Goal: Information Seeking & Learning: Learn about a topic

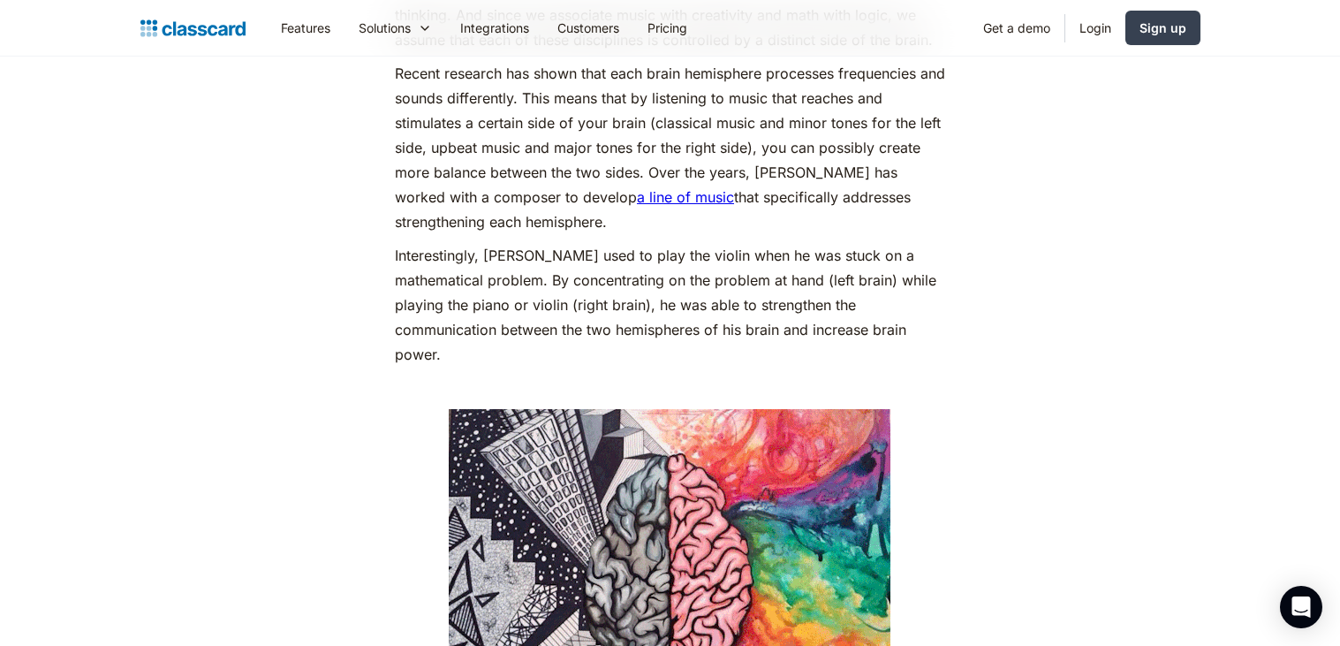
scroll to position [1541, 0]
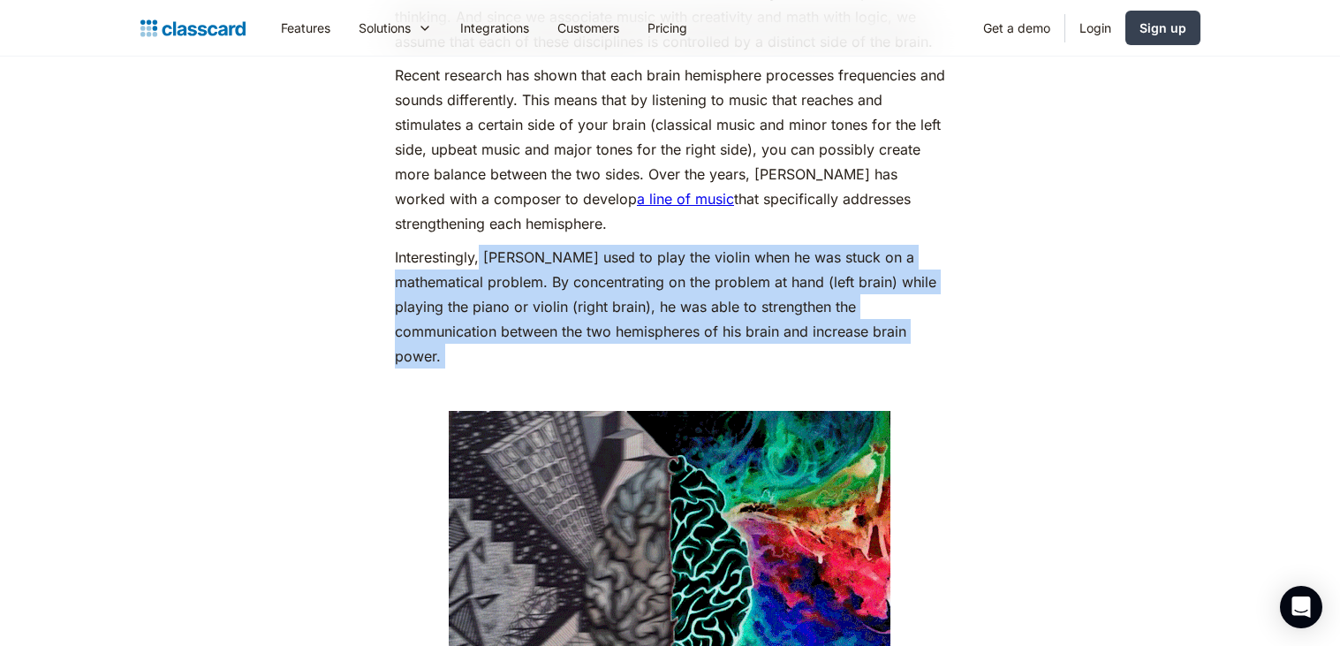
drag, startPoint x: 479, startPoint y: 275, endPoint x: 782, endPoint y: 377, distance: 319.9
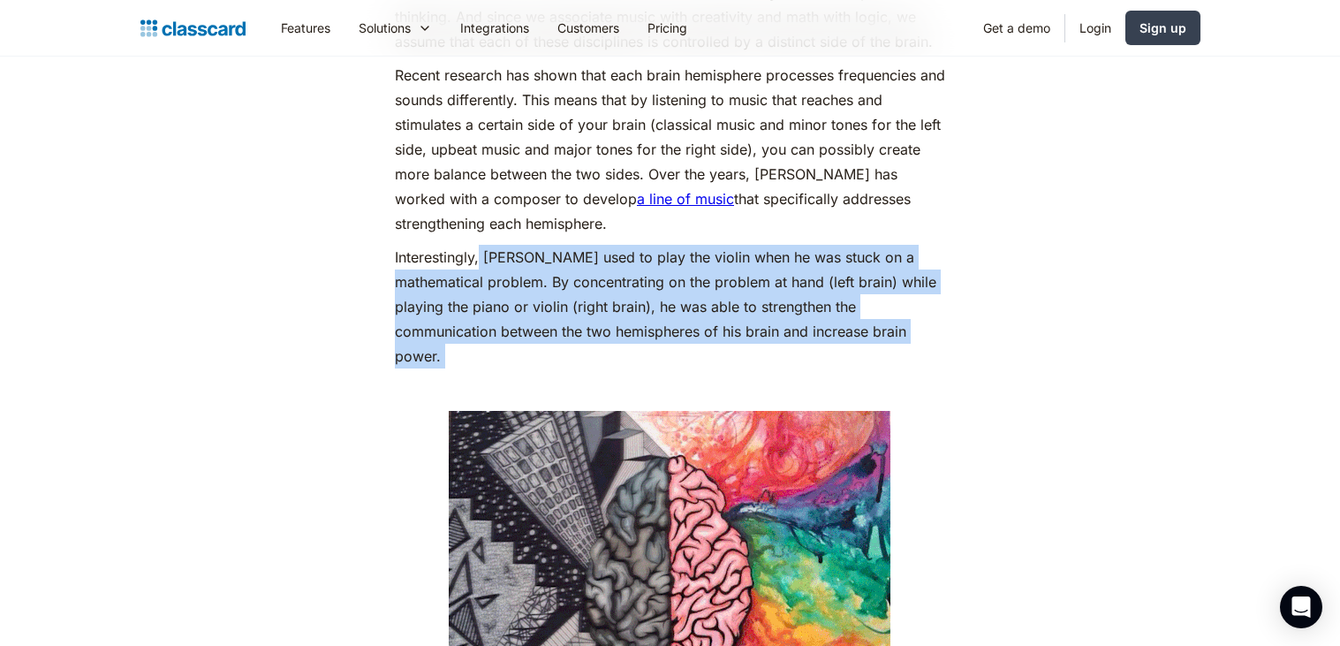
copy div "[PERSON_NAME] used to play the violin when he was stuck on a mathematical probl…"
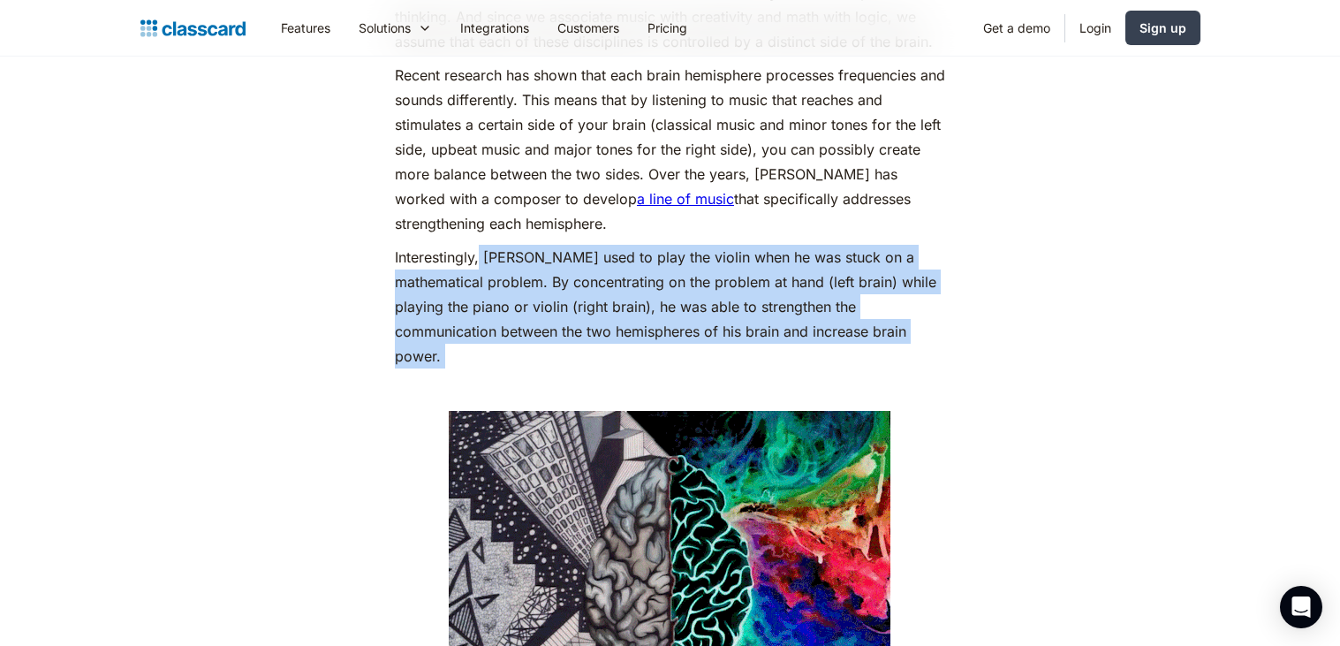
click at [881, 273] on p "Interestingly, [PERSON_NAME] used to play the violin when he was stuck on a mat…" at bounding box center [670, 307] width 550 height 124
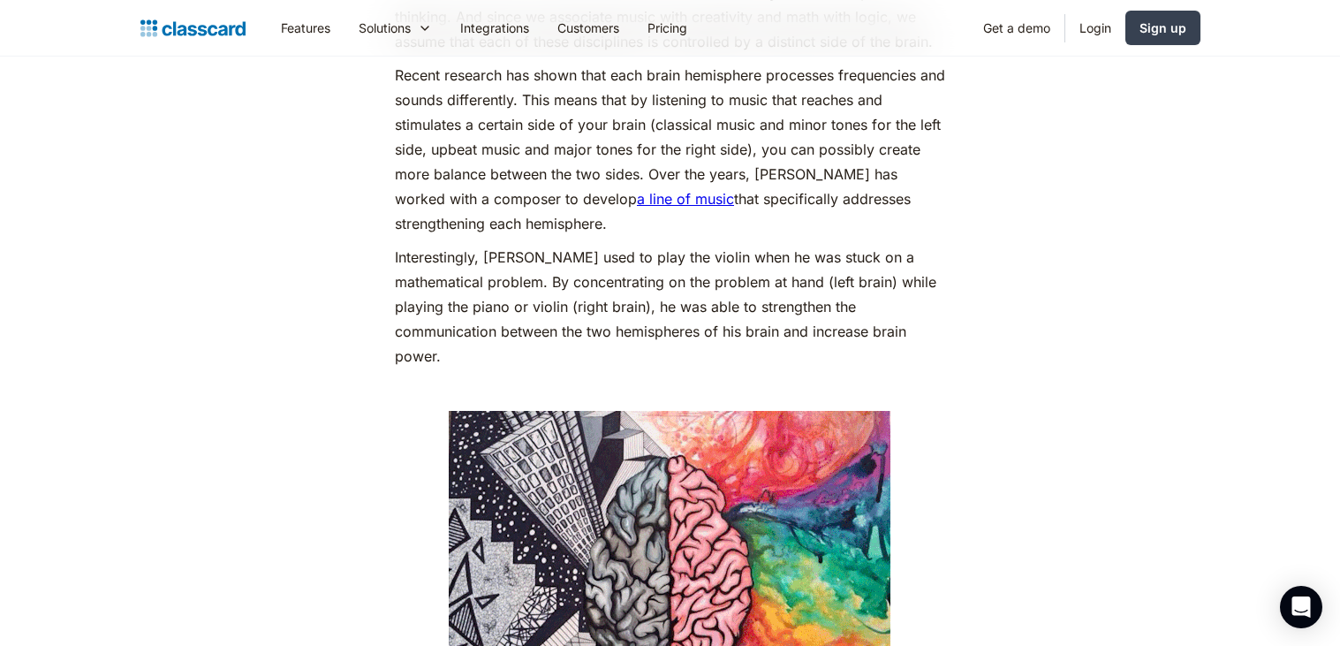
click at [881, 273] on p "Interestingly, [PERSON_NAME] used to play the violin when he was stuck on a mat…" at bounding box center [670, 307] width 550 height 124
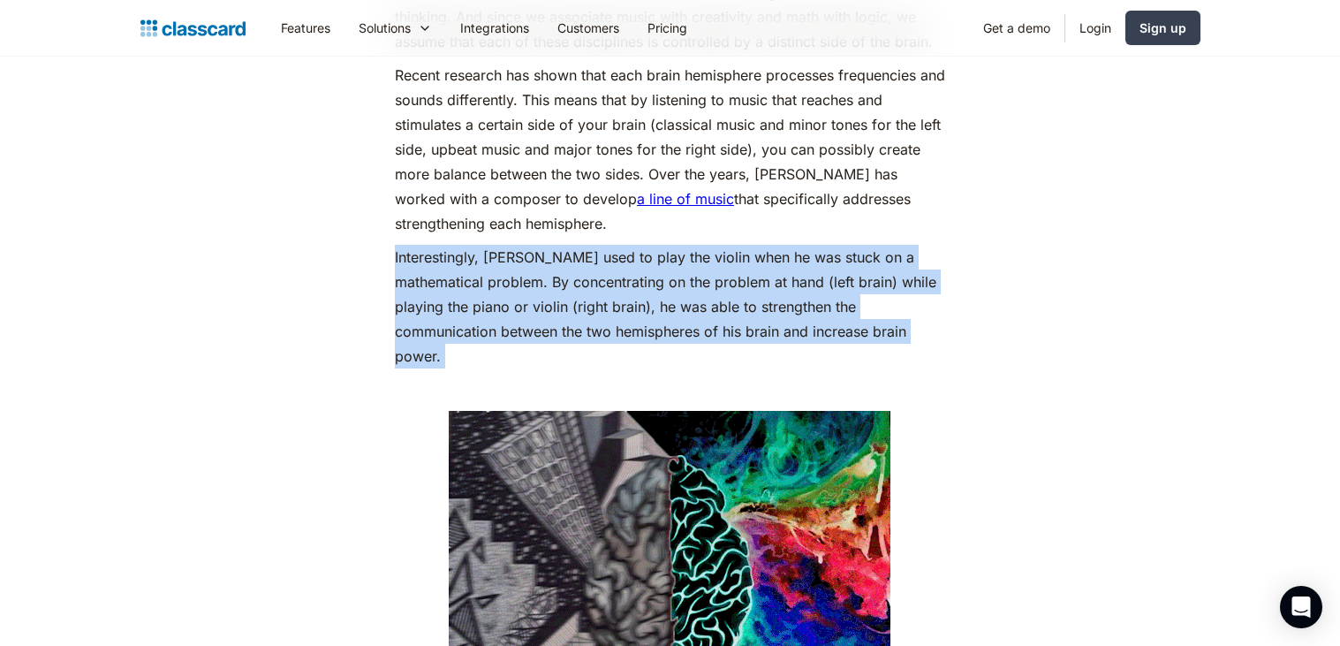
click at [881, 273] on p "Interestingly, [PERSON_NAME] used to play the violin when he was stuck on a mat…" at bounding box center [670, 307] width 550 height 124
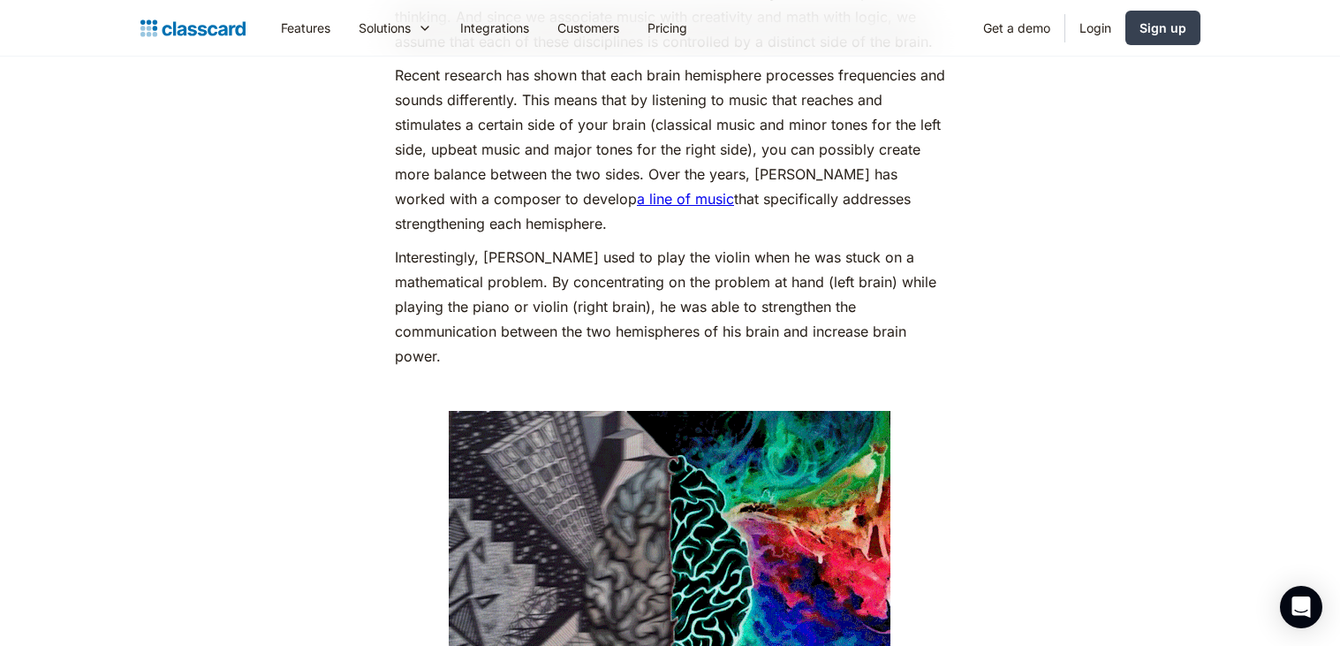
click at [881, 273] on p "Interestingly, [PERSON_NAME] used to play the violin when he was stuck on a mat…" at bounding box center [670, 307] width 550 height 124
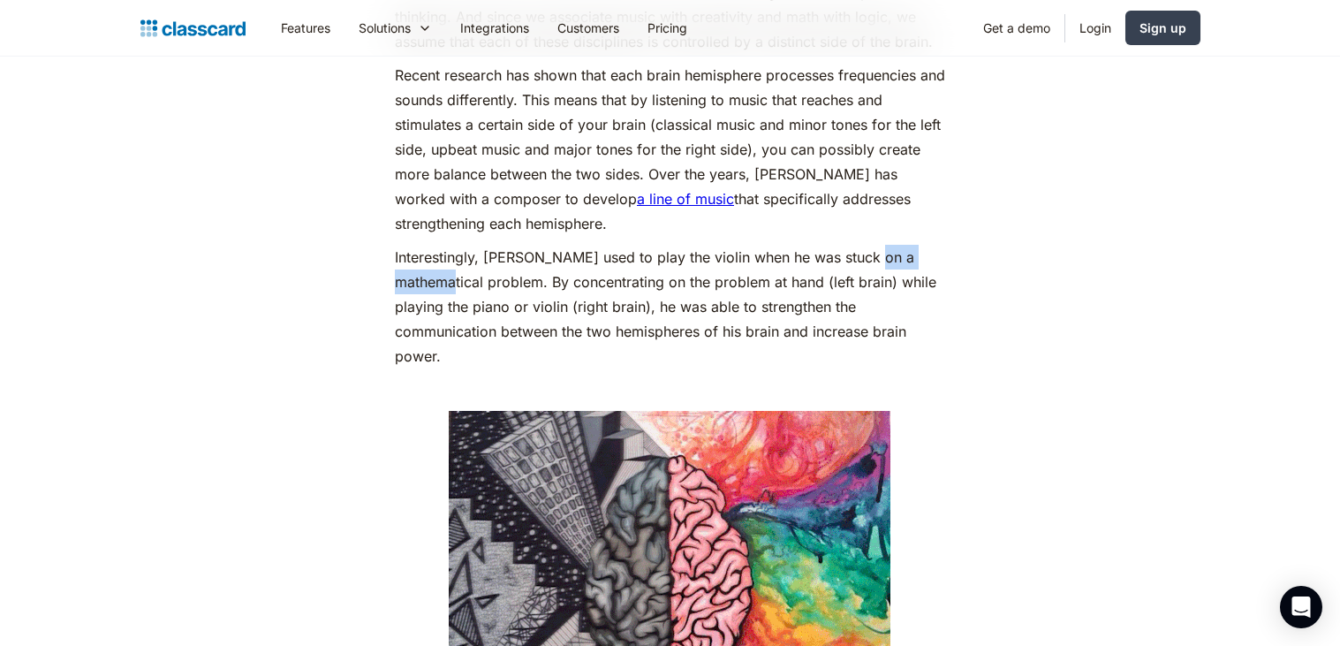
click at [766, 309] on p "Interestingly, [PERSON_NAME] used to play the violin when he was stuck on a mat…" at bounding box center [670, 307] width 550 height 124
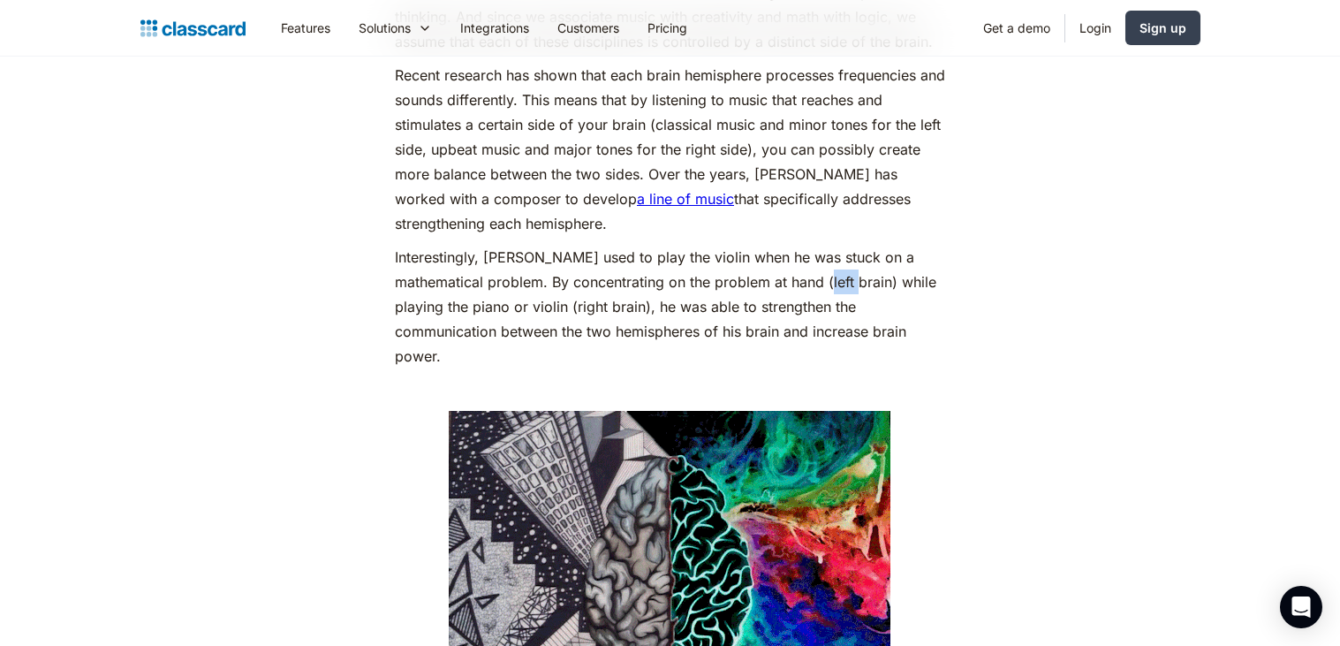
click at [766, 309] on p "Interestingly, [PERSON_NAME] used to play the violin when he was stuck on a mat…" at bounding box center [670, 307] width 550 height 124
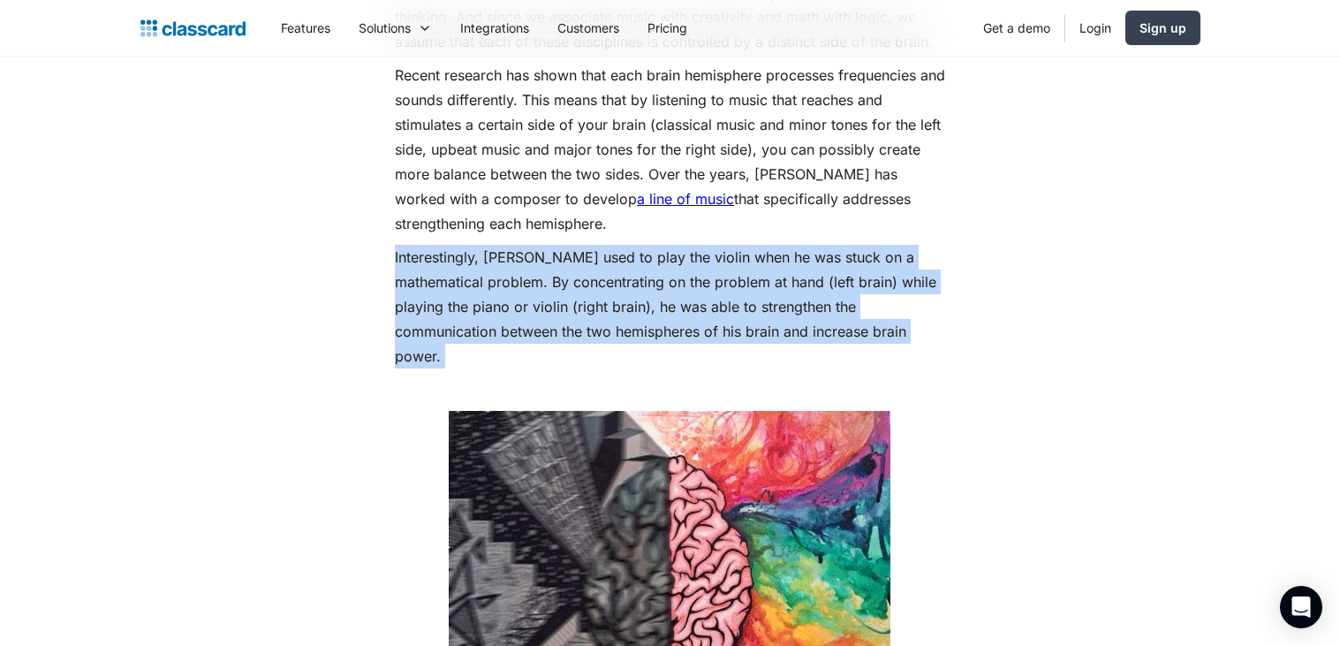
click at [766, 309] on p "Interestingly, [PERSON_NAME] used to play the violin when he was stuck on a mat…" at bounding box center [670, 307] width 550 height 124
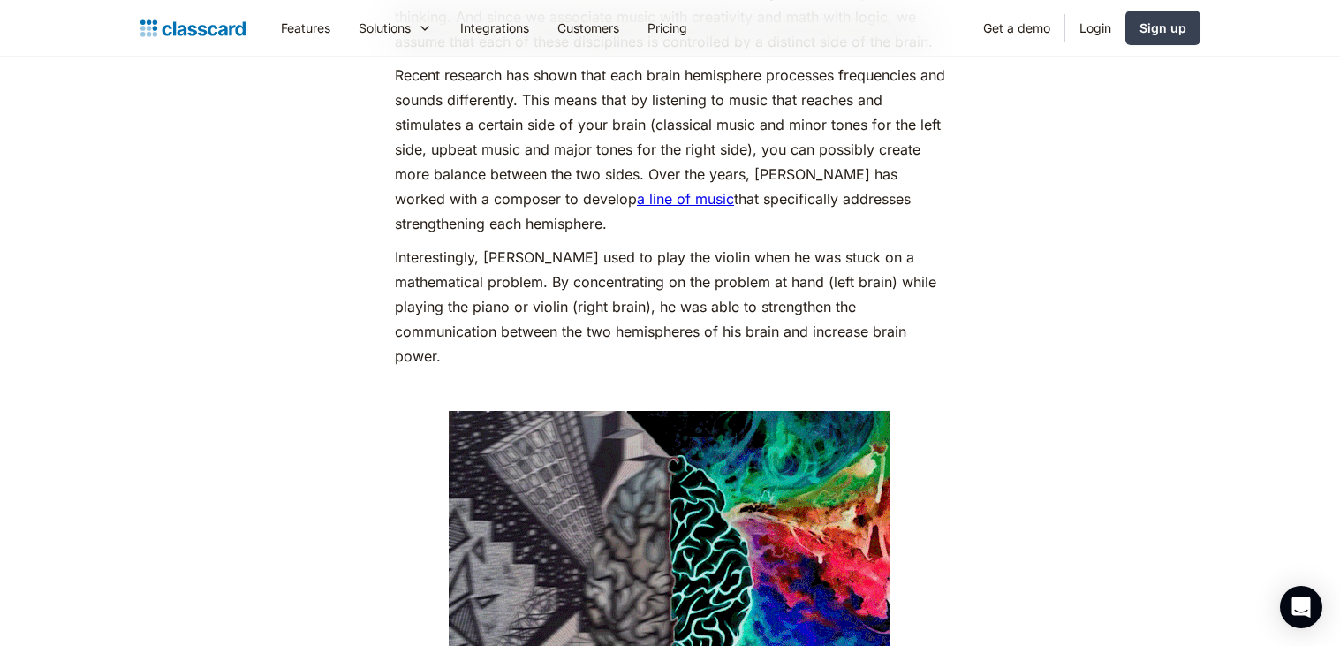
click at [766, 309] on p "Interestingly, [PERSON_NAME] used to play the violin when he was stuck on a mat…" at bounding box center [670, 307] width 550 height 124
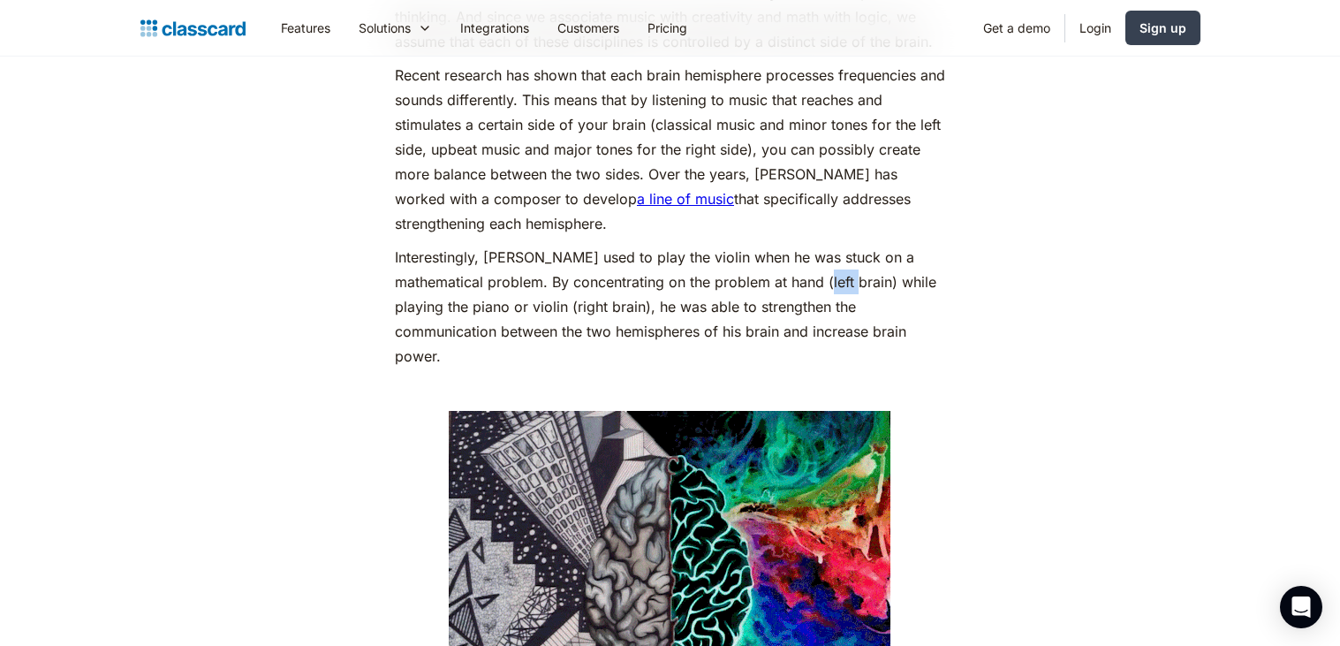
click at [766, 309] on p "Interestingly, [PERSON_NAME] used to play the violin when he was stuck on a mat…" at bounding box center [670, 307] width 550 height 124
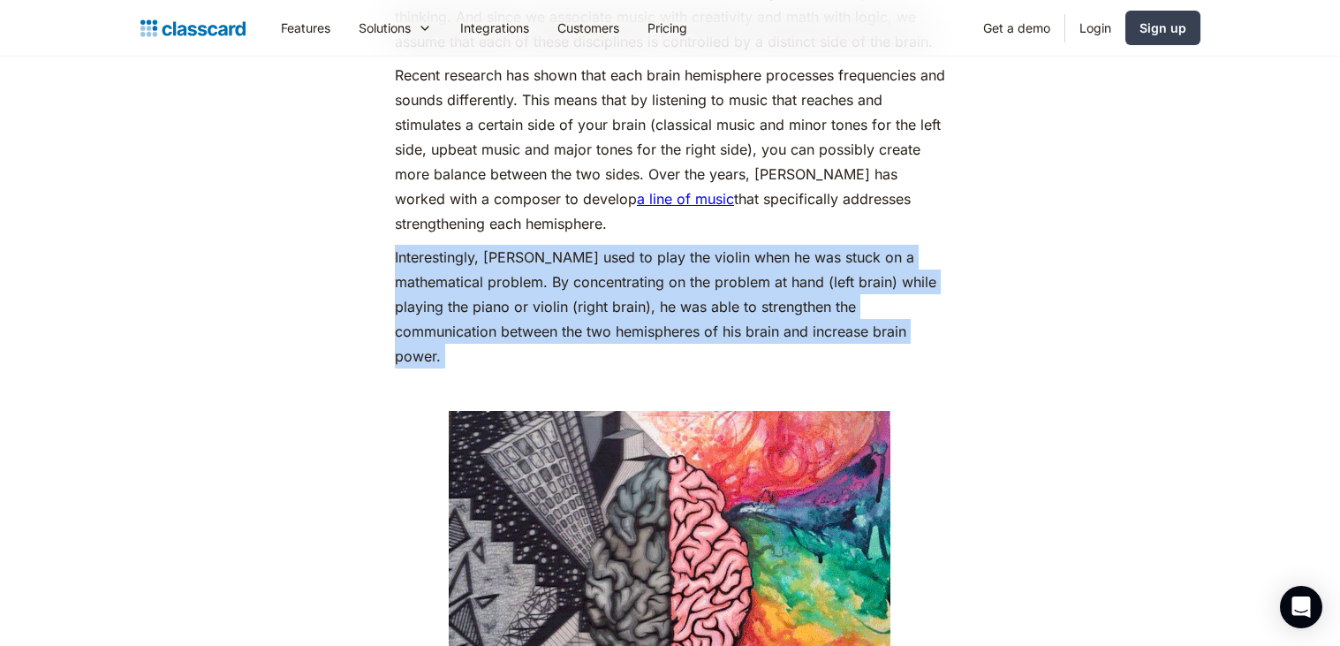
click at [766, 309] on p "Interestingly, [PERSON_NAME] used to play the violin when he was stuck on a mat…" at bounding box center [670, 307] width 550 height 124
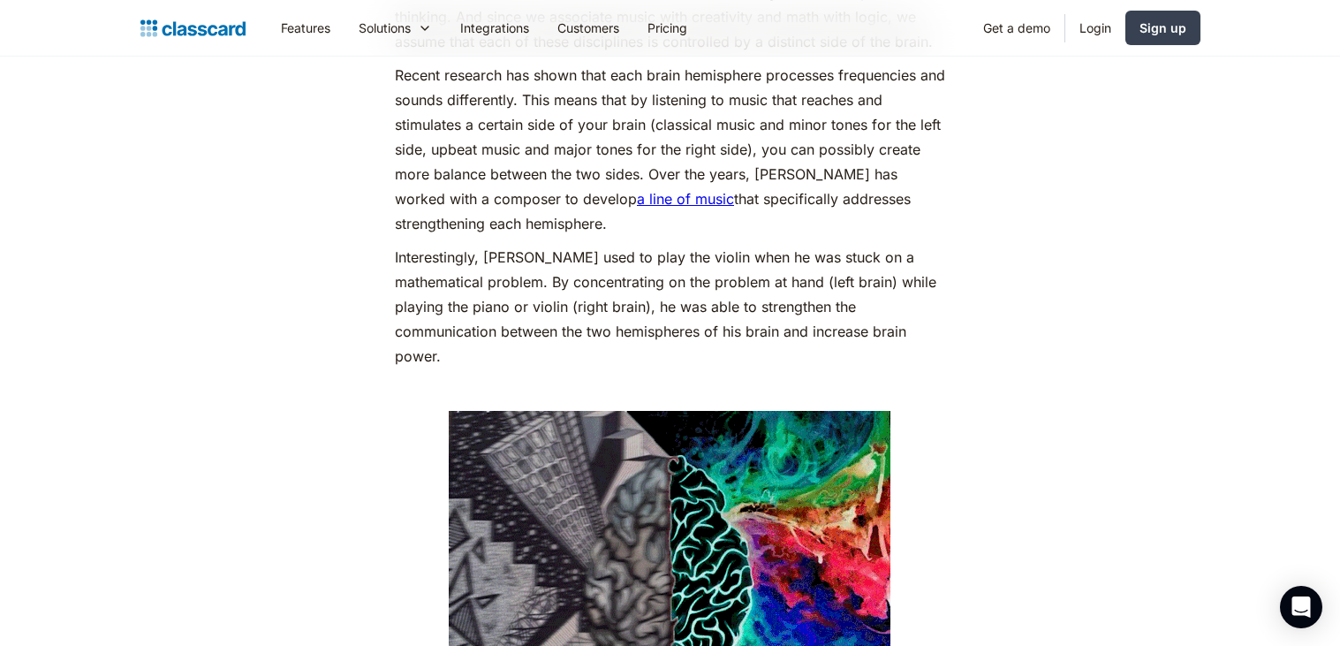
click at [766, 309] on p "Interestingly, [PERSON_NAME] used to play the violin when he was stuck on a mat…" at bounding box center [670, 307] width 550 height 124
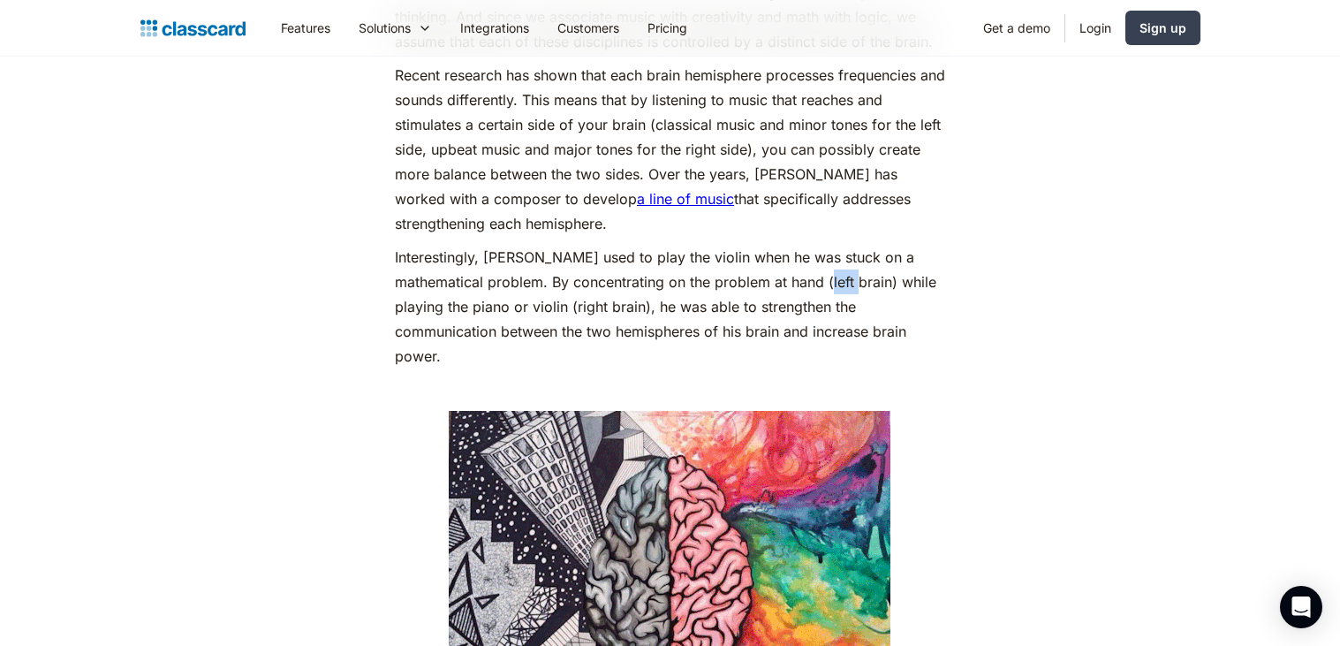
click at [766, 309] on p "Interestingly, [PERSON_NAME] used to play the violin when he was stuck on a mat…" at bounding box center [670, 307] width 550 height 124
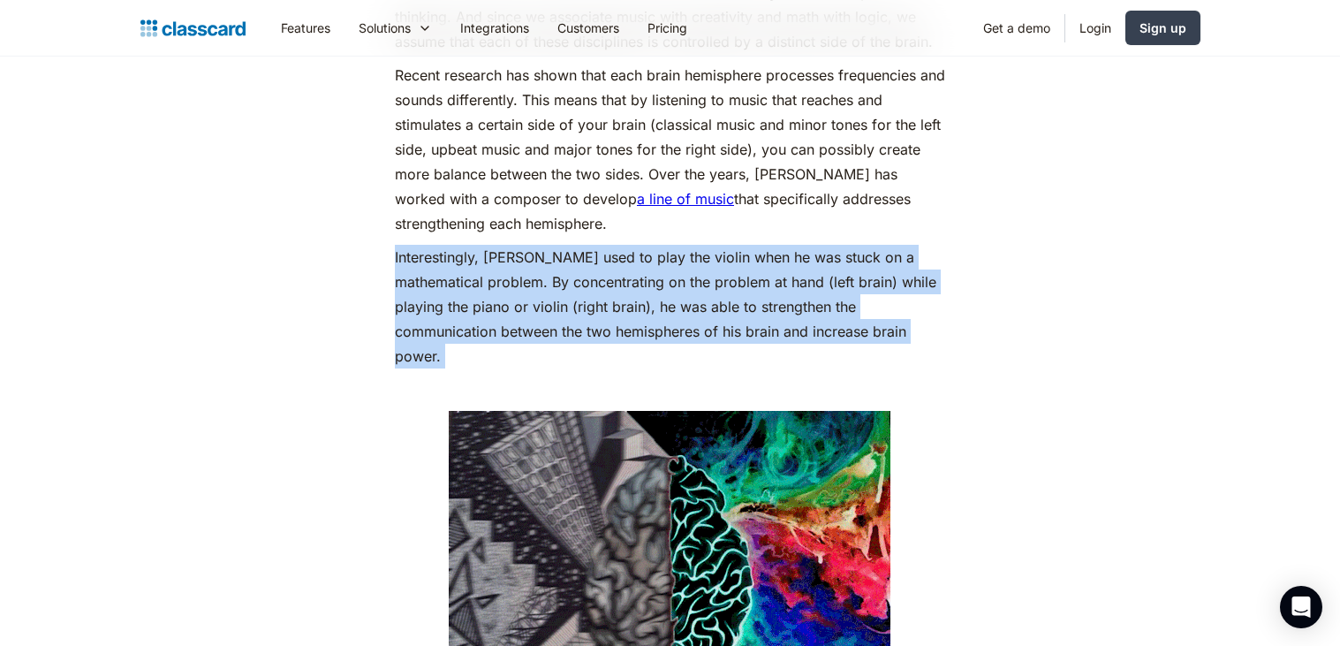
click at [766, 309] on p "Interestingly, [PERSON_NAME] used to play the violin when he was stuck on a mat…" at bounding box center [670, 307] width 550 height 124
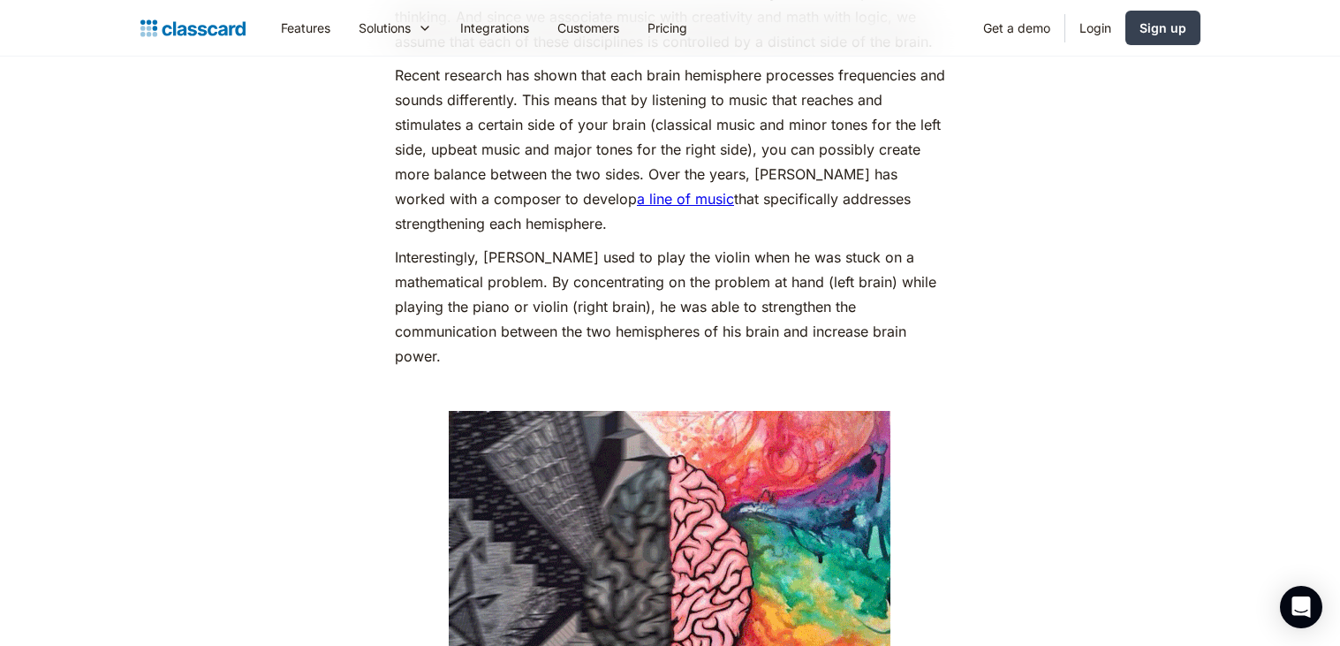
click at [766, 309] on p "Interestingly, [PERSON_NAME] used to play the violin when he was stuck on a mat…" at bounding box center [670, 307] width 550 height 124
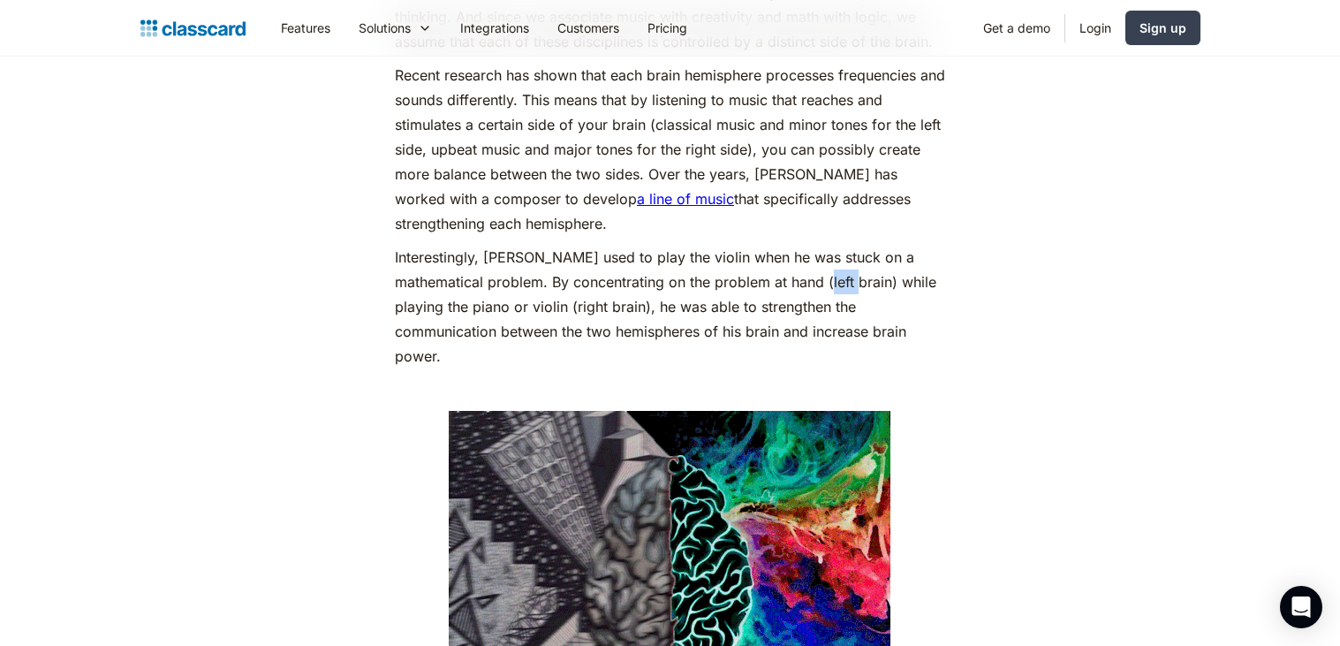
click at [766, 309] on p "Interestingly, [PERSON_NAME] used to play the violin when he was stuck on a mat…" at bounding box center [670, 307] width 550 height 124
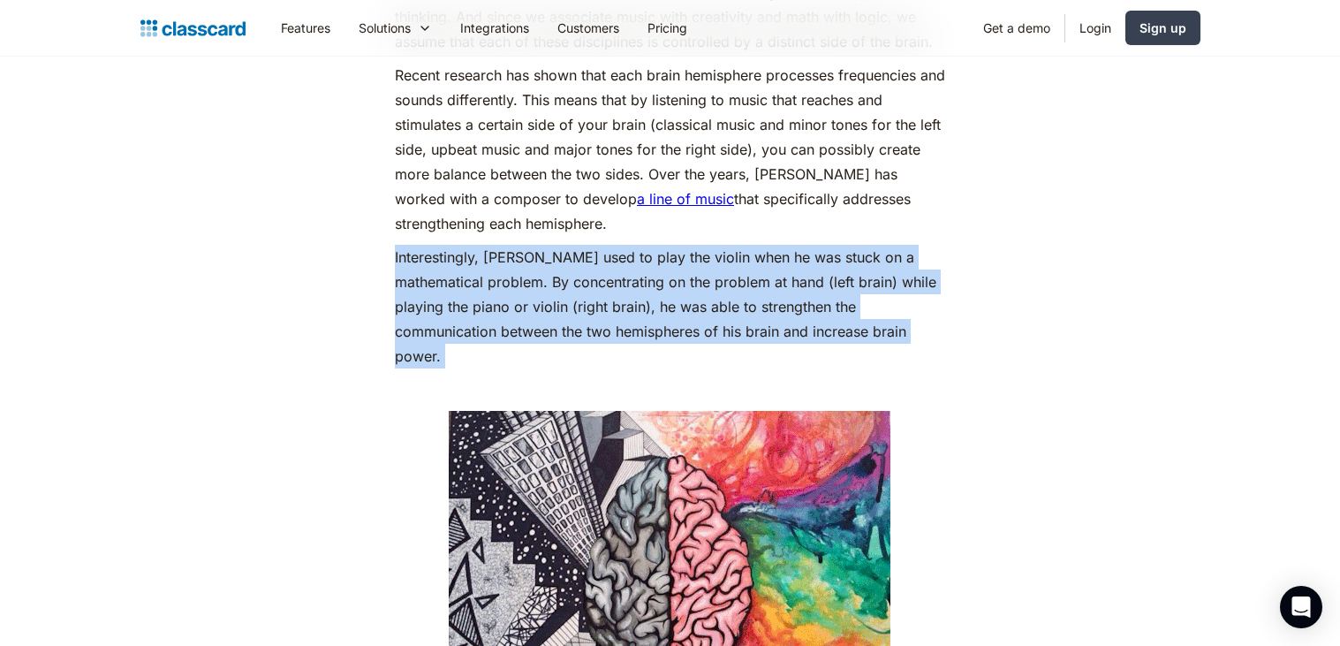
click at [766, 309] on p "Interestingly, [PERSON_NAME] used to play the violin when he was stuck on a mat…" at bounding box center [670, 307] width 550 height 124
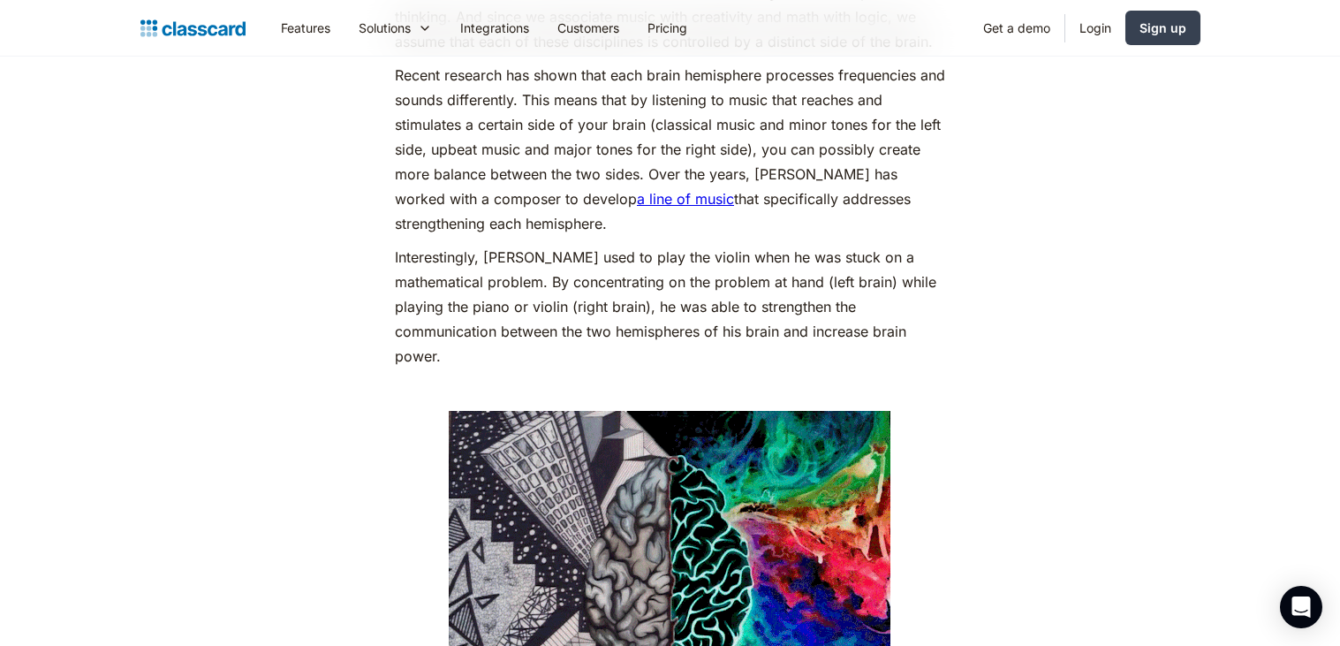
click at [766, 309] on p "Interestingly, [PERSON_NAME] used to play the violin when he was stuck on a mat…" at bounding box center [670, 307] width 550 height 124
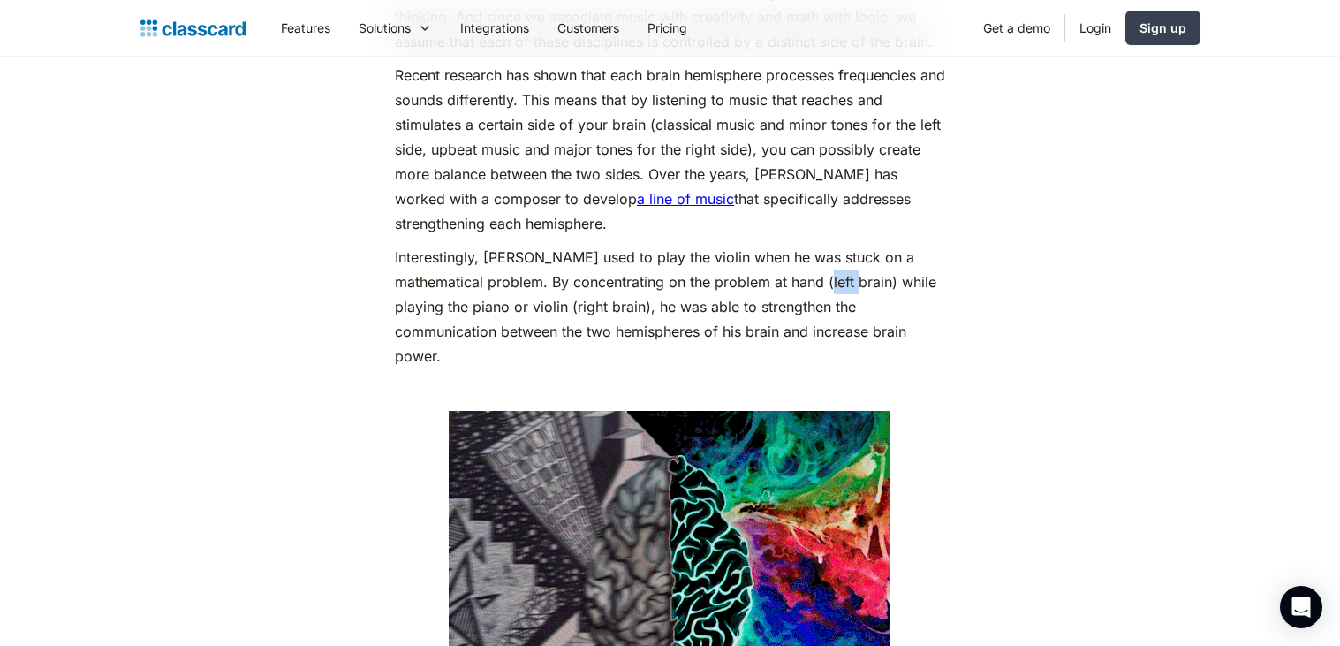
click at [766, 309] on p "Interestingly, [PERSON_NAME] used to play the violin when he was stuck on a mat…" at bounding box center [670, 307] width 550 height 124
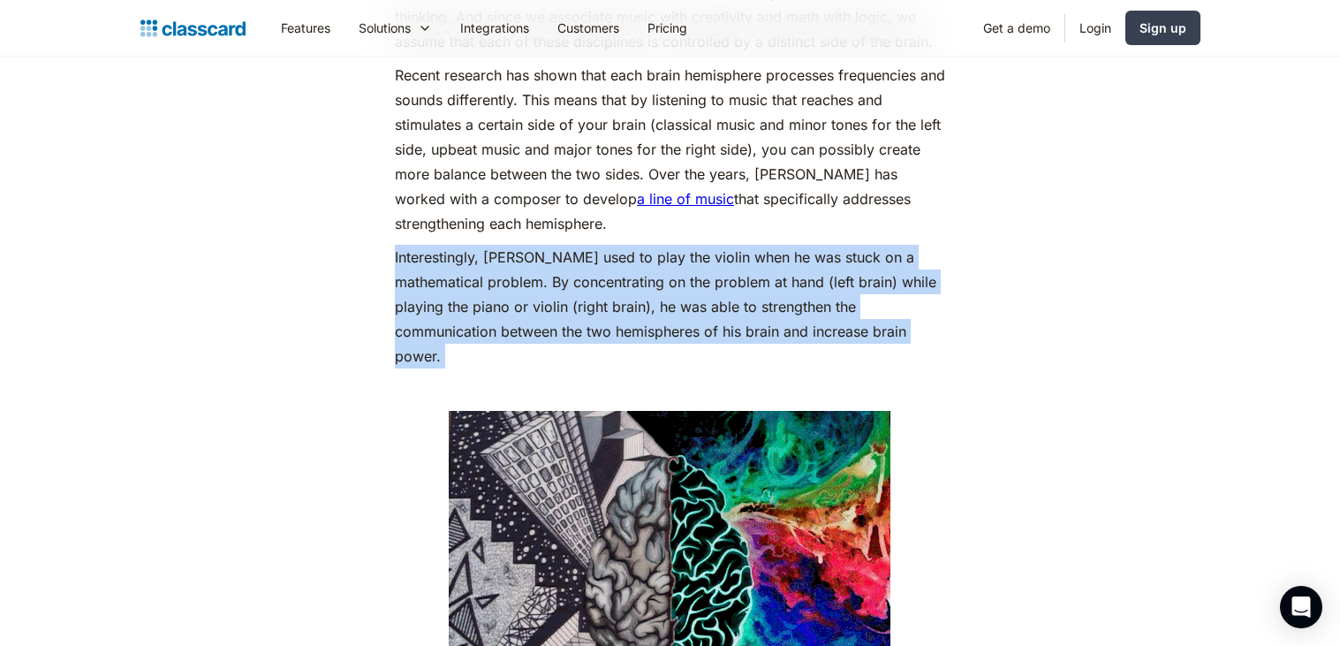
click at [766, 309] on p "Interestingly, [PERSON_NAME] used to play the violin when he was stuck on a mat…" at bounding box center [670, 307] width 550 height 124
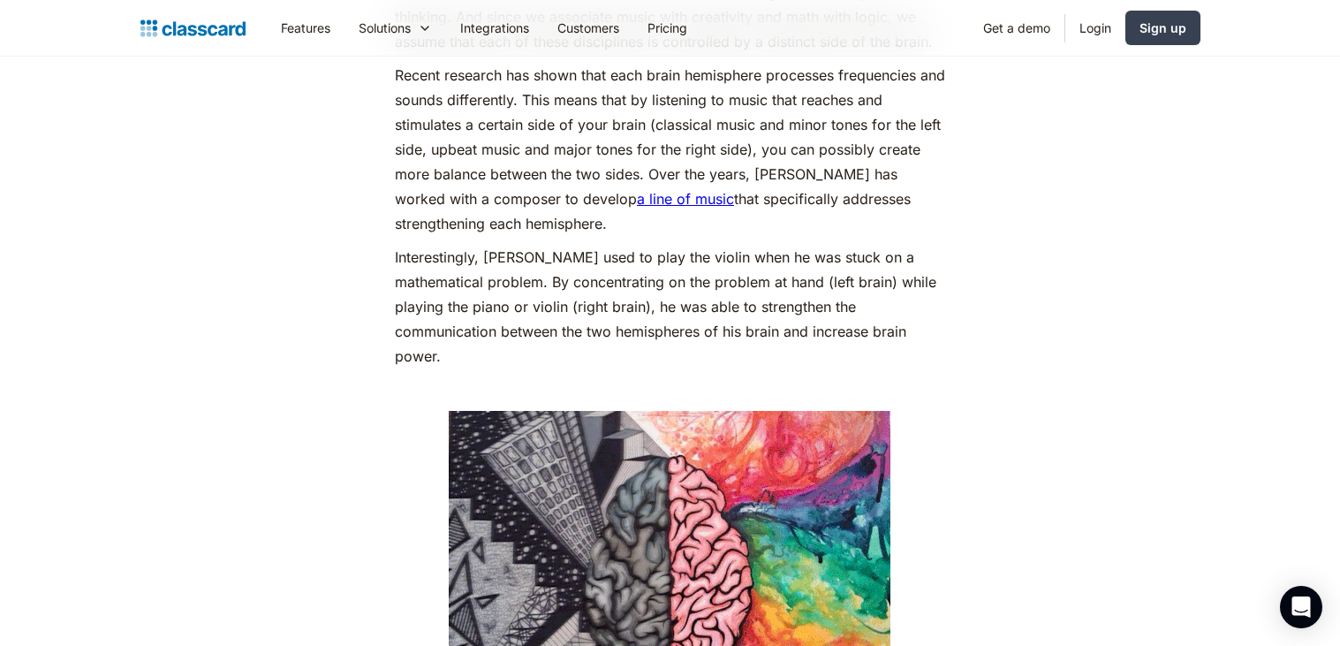
click at [766, 309] on p "Interestingly, [PERSON_NAME] used to play the violin when he was stuck on a mat…" at bounding box center [670, 307] width 550 height 124
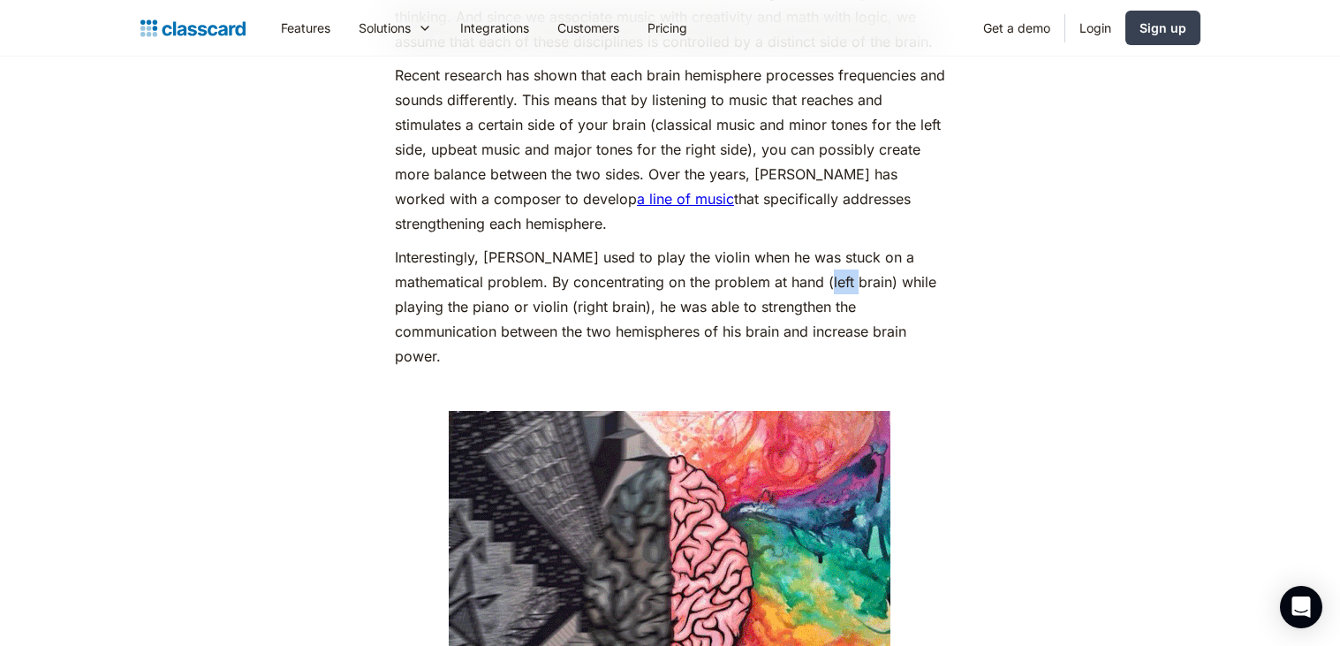
click at [766, 309] on p "Interestingly, [PERSON_NAME] used to play the violin when he was stuck on a mat…" at bounding box center [670, 307] width 550 height 124
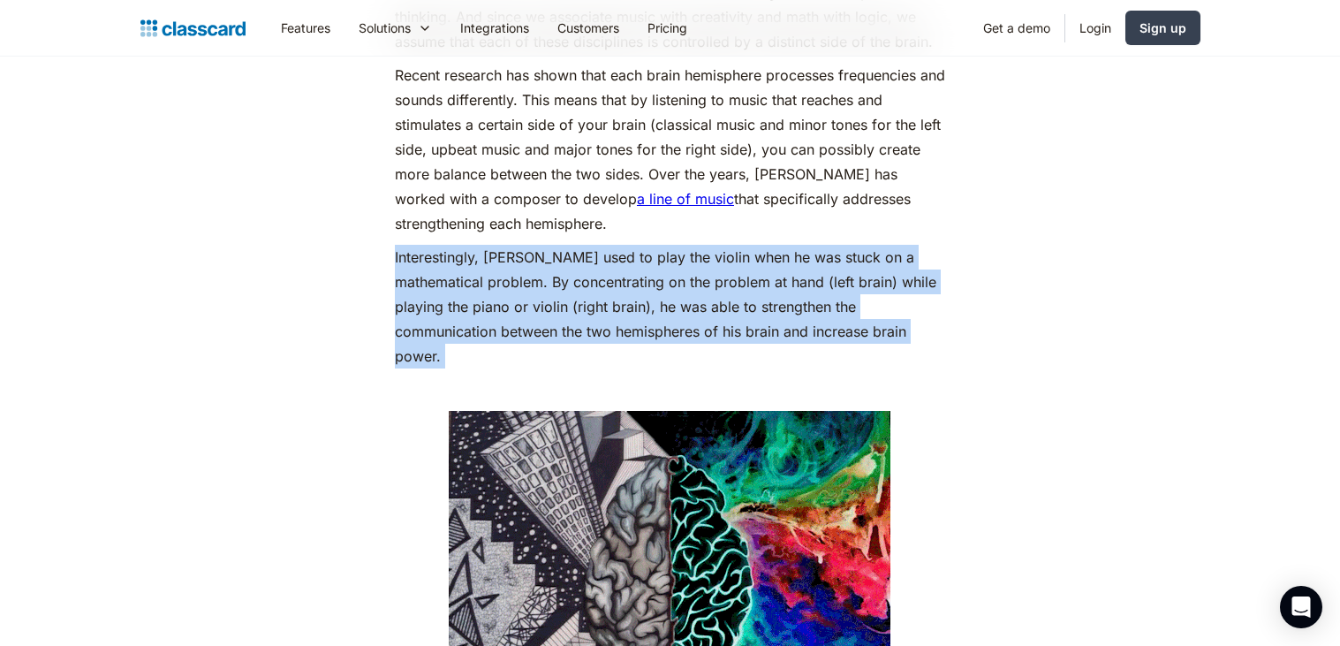
click at [766, 309] on p "Interestingly, [PERSON_NAME] used to play the violin when he was stuck on a mat…" at bounding box center [670, 307] width 550 height 124
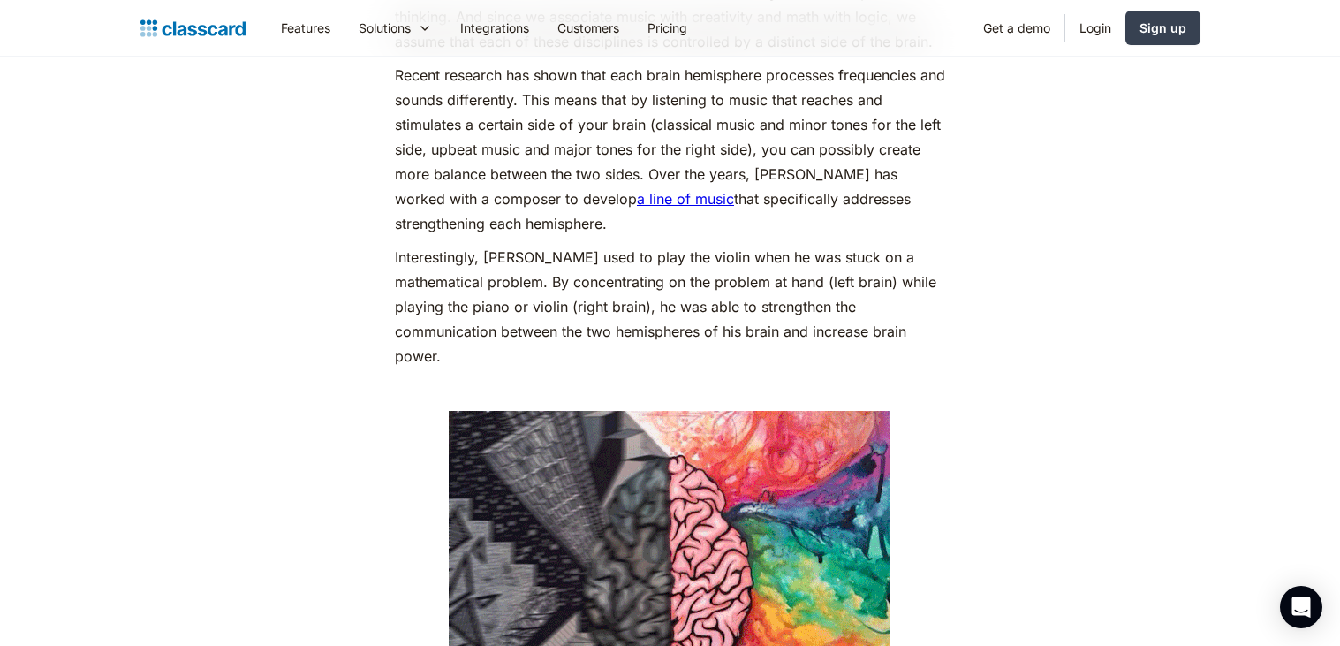
click at [766, 309] on p "Interestingly, [PERSON_NAME] used to play the violin when he was stuck on a mat…" at bounding box center [670, 307] width 550 height 124
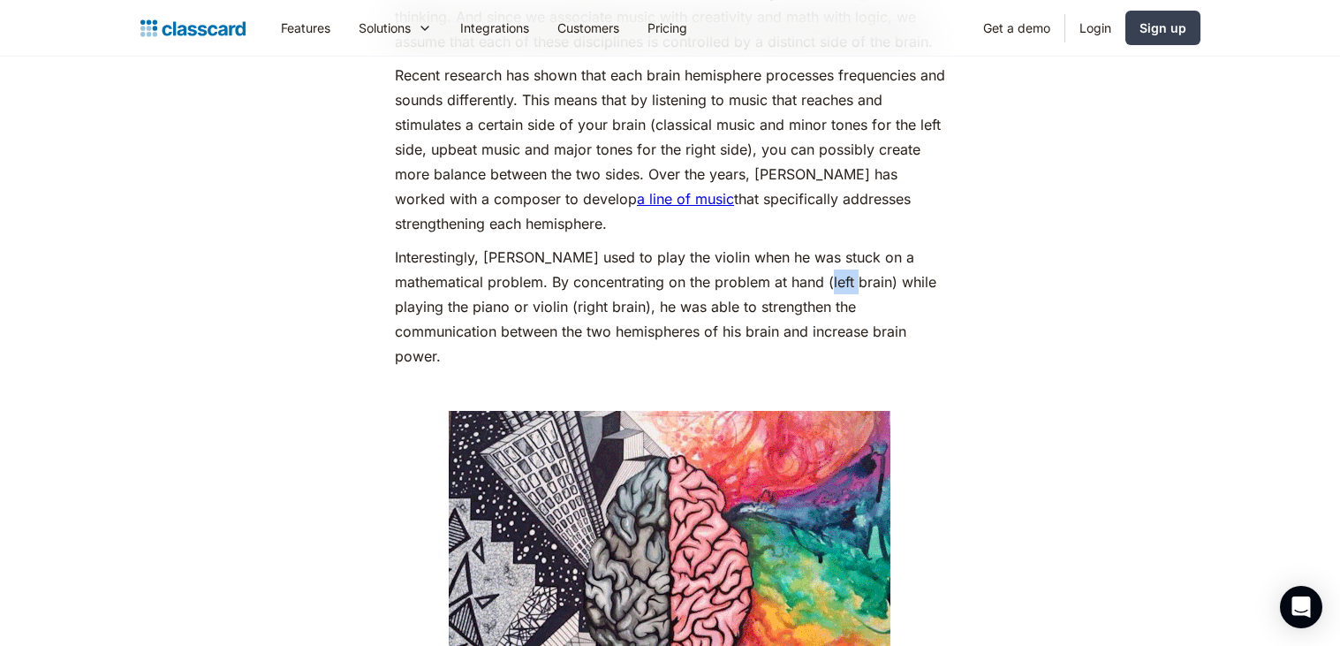
click at [766, 309] on p "Interestingly, [PERSON_NAME] used to play the violin when he was stuck on a mat…" at bounding box center [670, 307] width 550 height 124
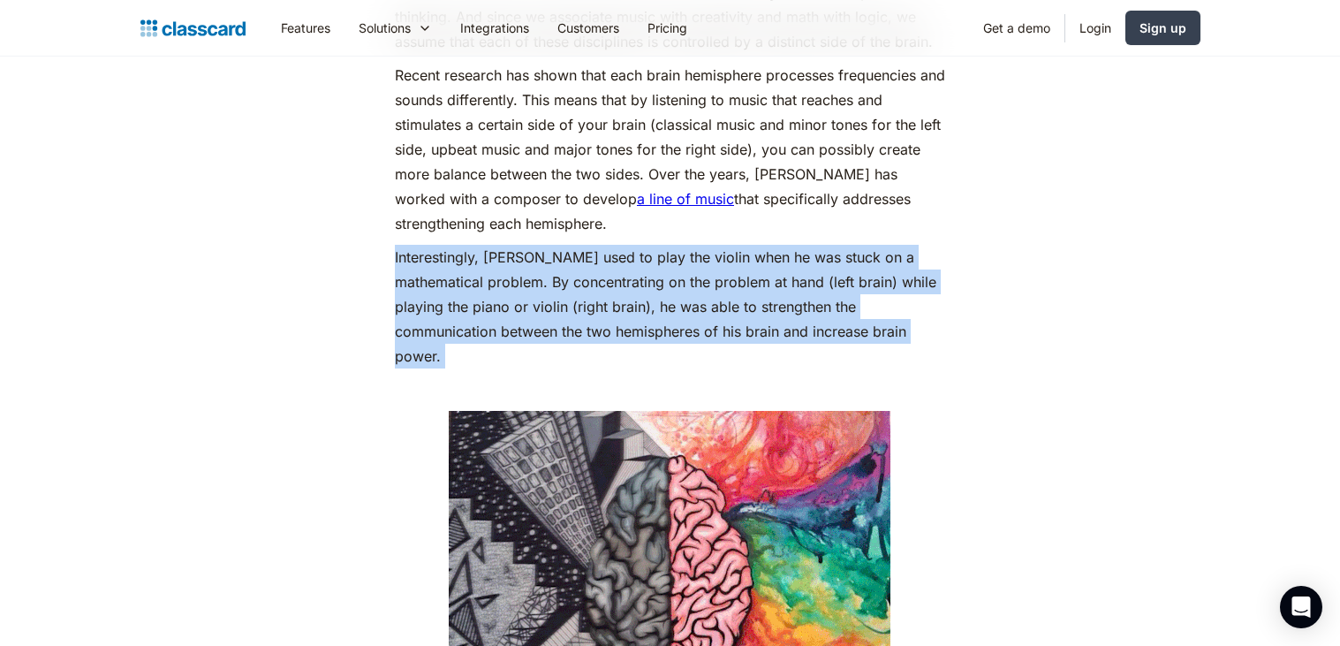
click at [766, 309] on p "Interestingly, [PERSON_NAME] used to play the violin when he was stuck on a mat…" at bounding box center [670, 307] width 550 height 124
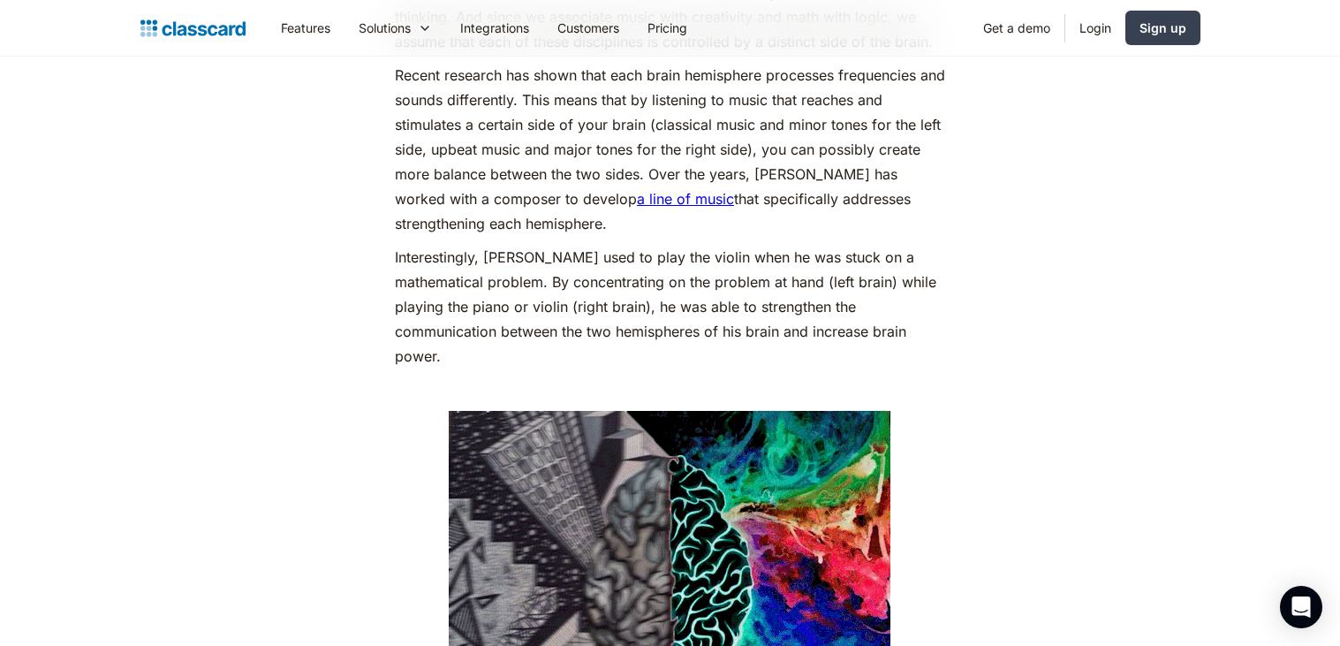
click at [766, 309] on p "Interestingly, [PERSON_NAME] used to play the violin when he was stuck on a mat…" at bounding box center [670, 307] width 550 height 124
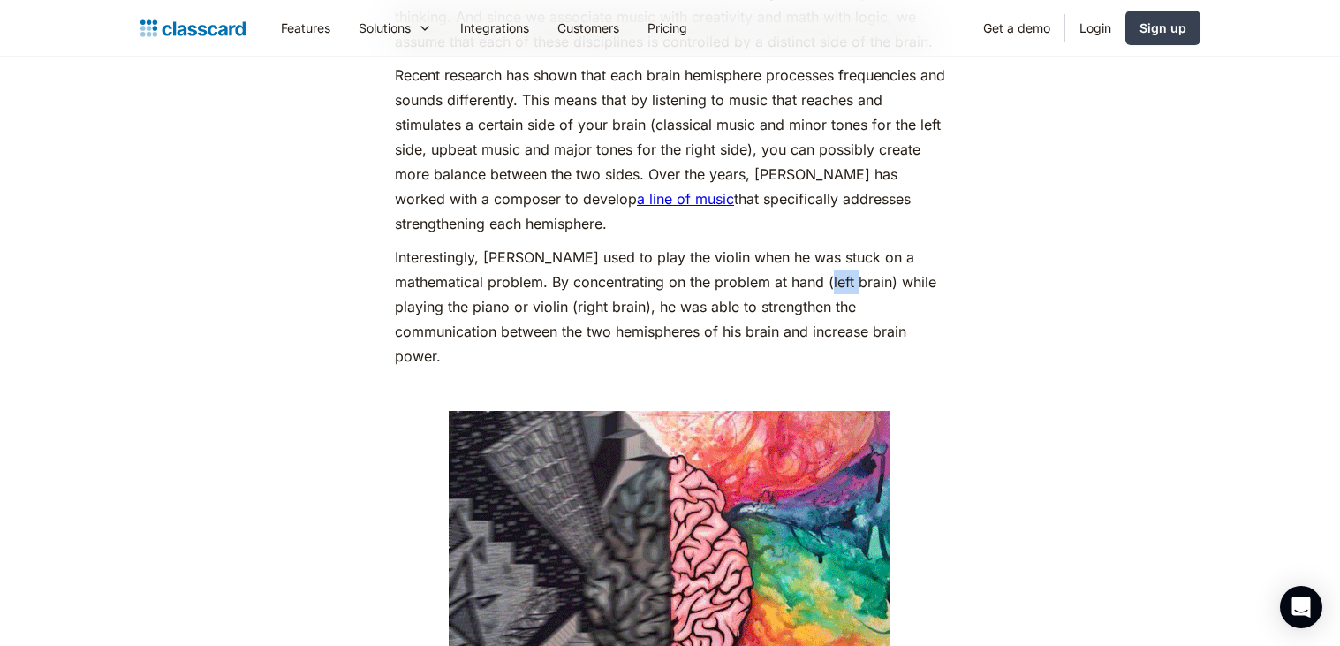
click at [766, 309] on p "Interestingly, [PERSON_NAME] used to play the violin when he was stuck on a mat…" at bounding box center [670, 307] width 550 height 124
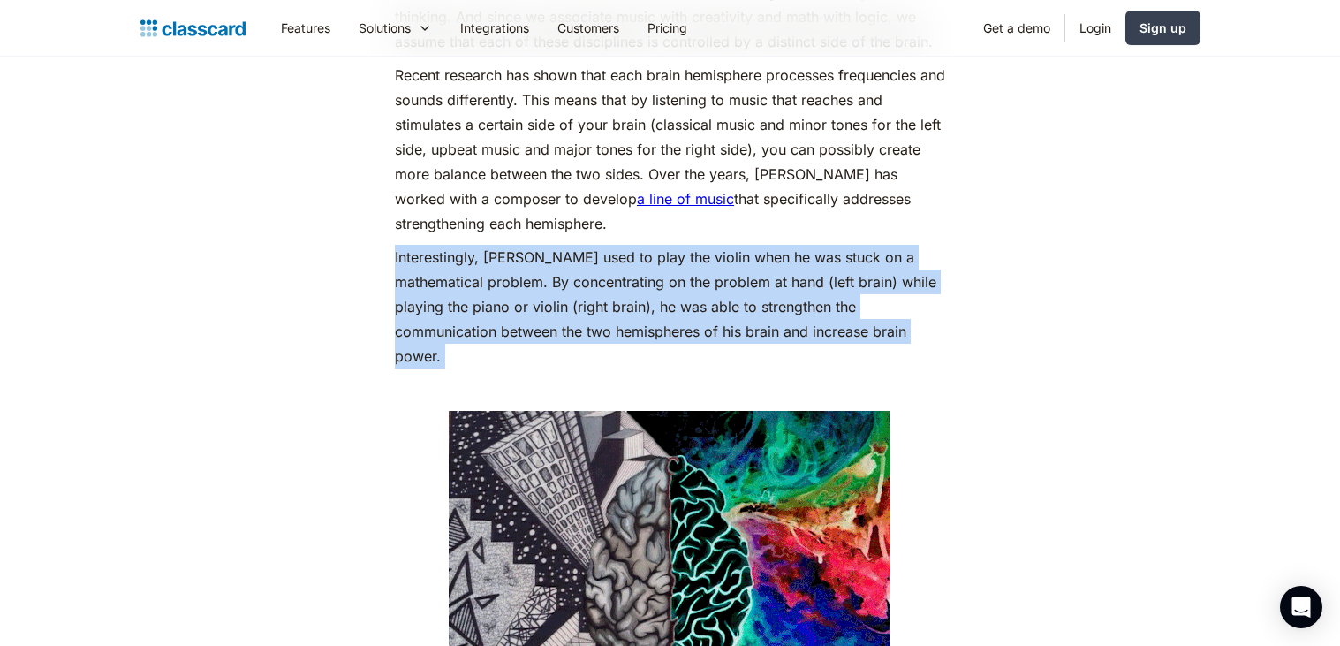
click at [766, 309] on p "Interestingly, [PERSON_NAME] used to play the violin when he was stuck on a mat…" at bounding box center [670, 307] width 550 height 124
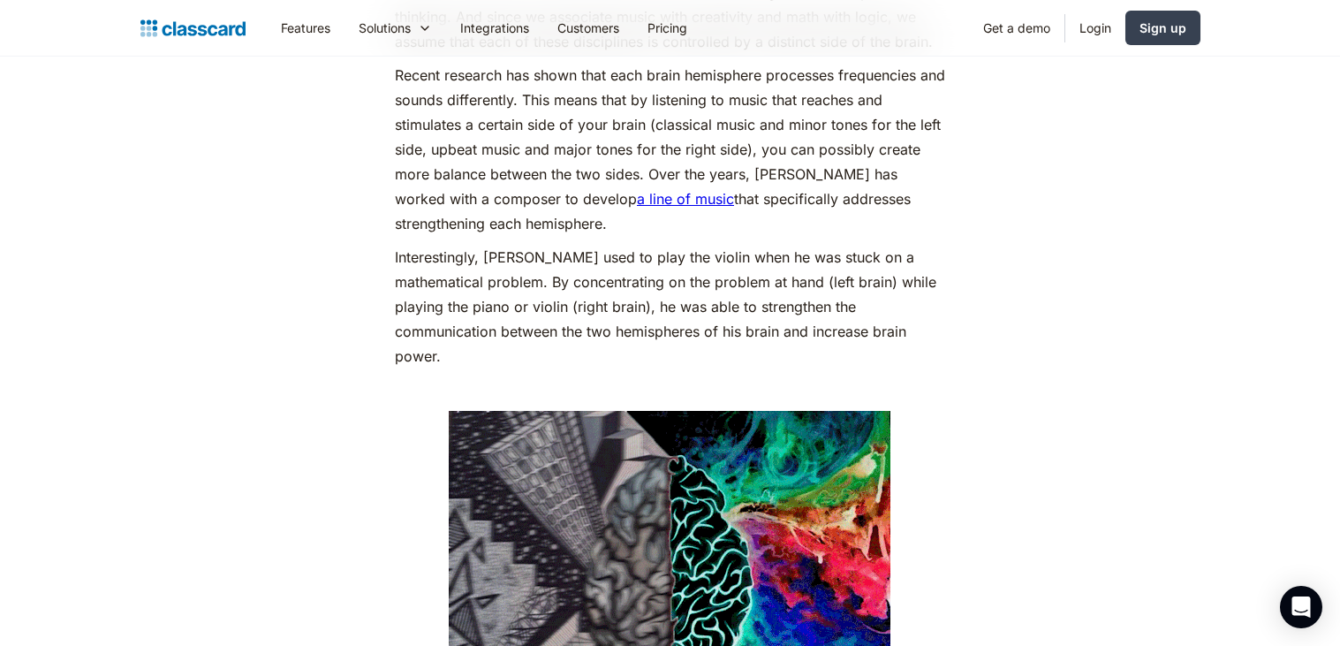
click at [766, 309] on p "Interestingly, [PERSON_NAME] used to play the violin when he was stuck on a mat…" at bounding box center [670, 307] width 550 height 124
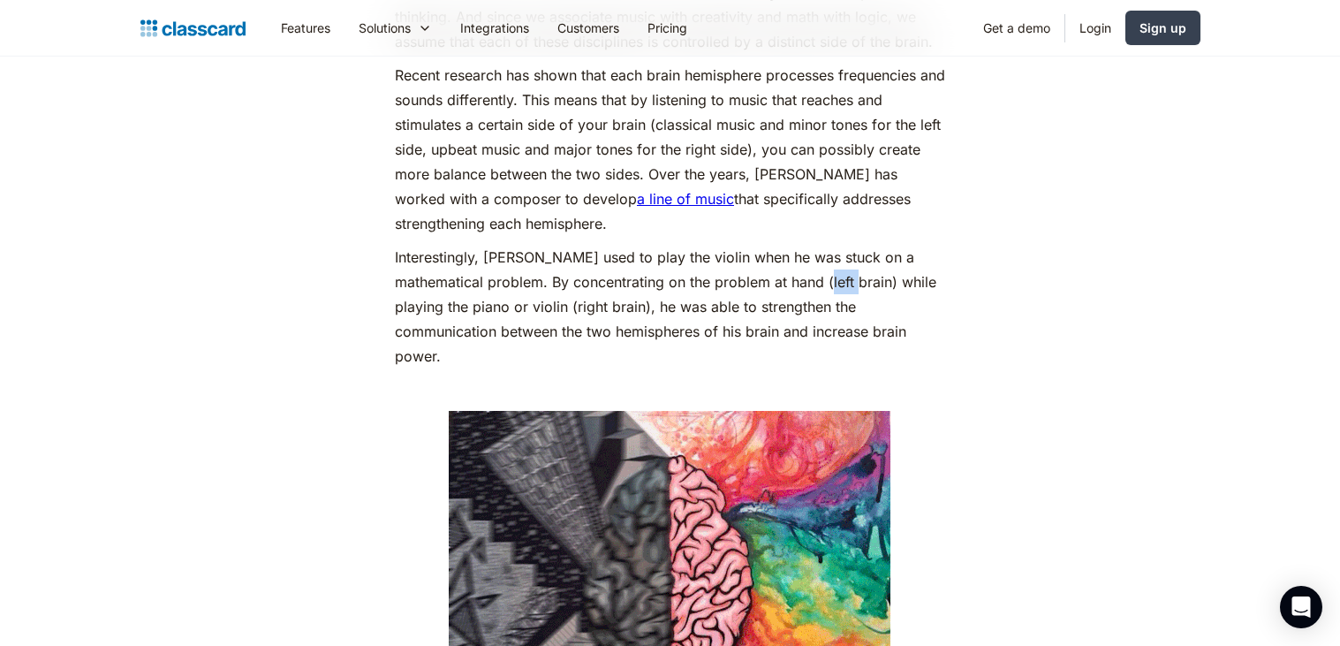
click at [766, 309] on p "Interestingly, [PERSON_NAME] used to play the violin when he was stuck on a mat…" at bounding box center [670, 307] width 550 height 124
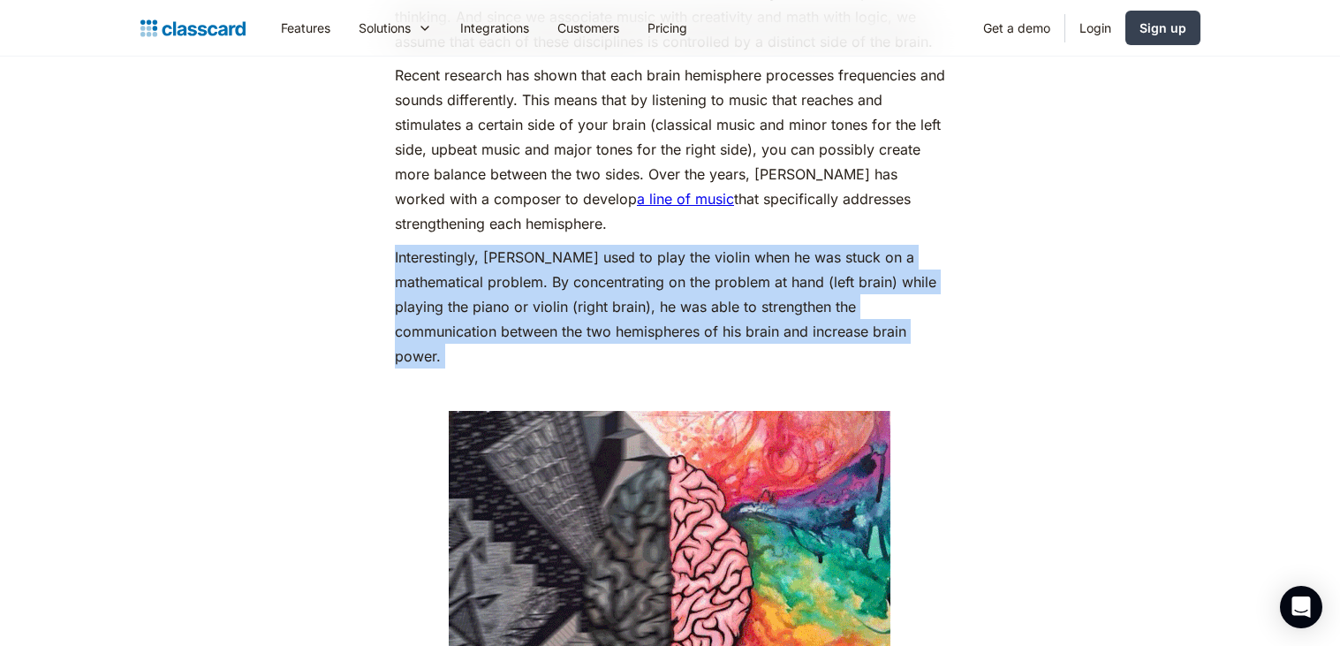
click at [766, 309] on p "Interestingly, [PERSON_NAME] used to play the violin when he was stuck on a mat…" at bounding box center [670, 307] width 550 height 124
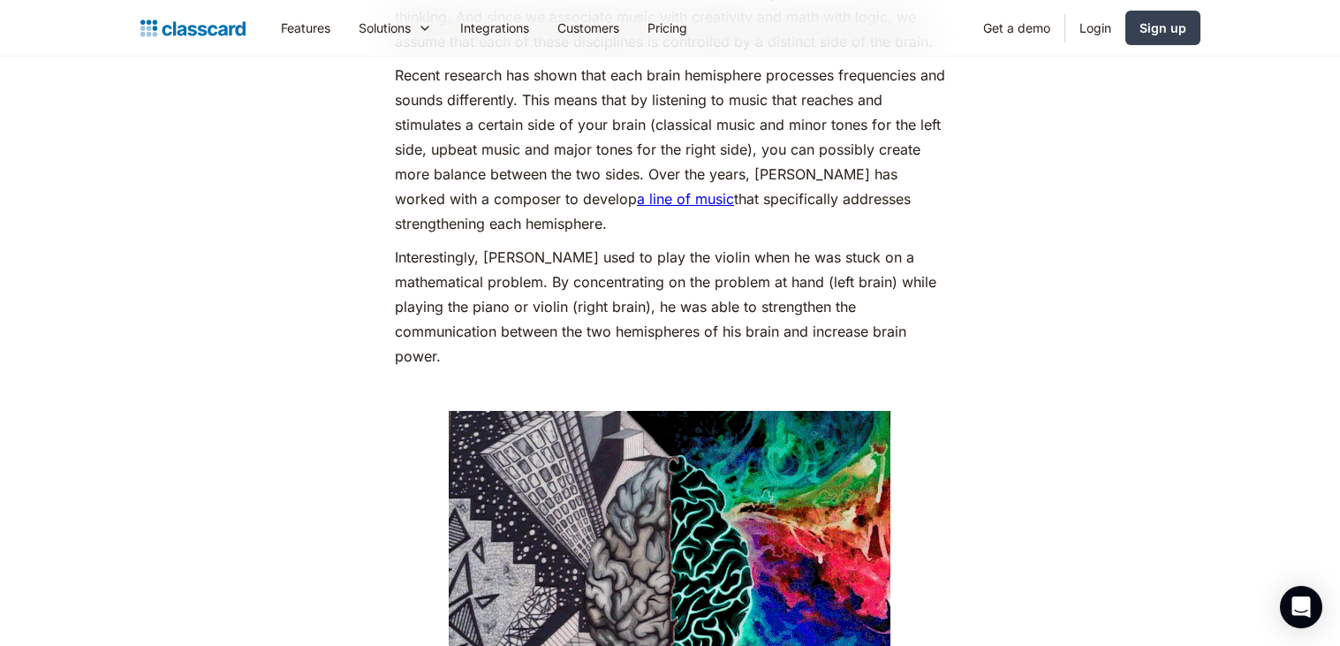
click at [766, 309] on p "Interestingly, [PERSON_NAME] used to play the violin when he was stuck on a mat…" at bounding box center [670, 307] width 550 height 124
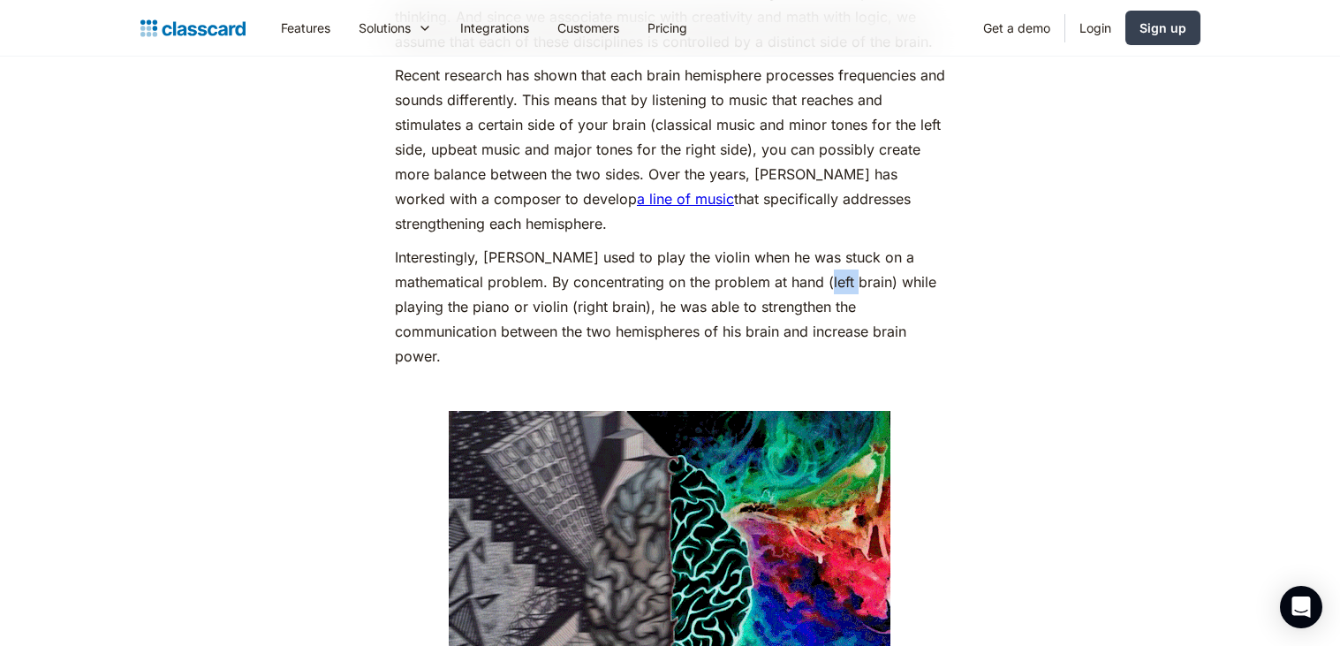
click at [766, 309] on p "Interestingly, [PERSON_NAME] used to play the violin when he was stuck on a mat…" at bounding box center [670, 307] width 550 height 124
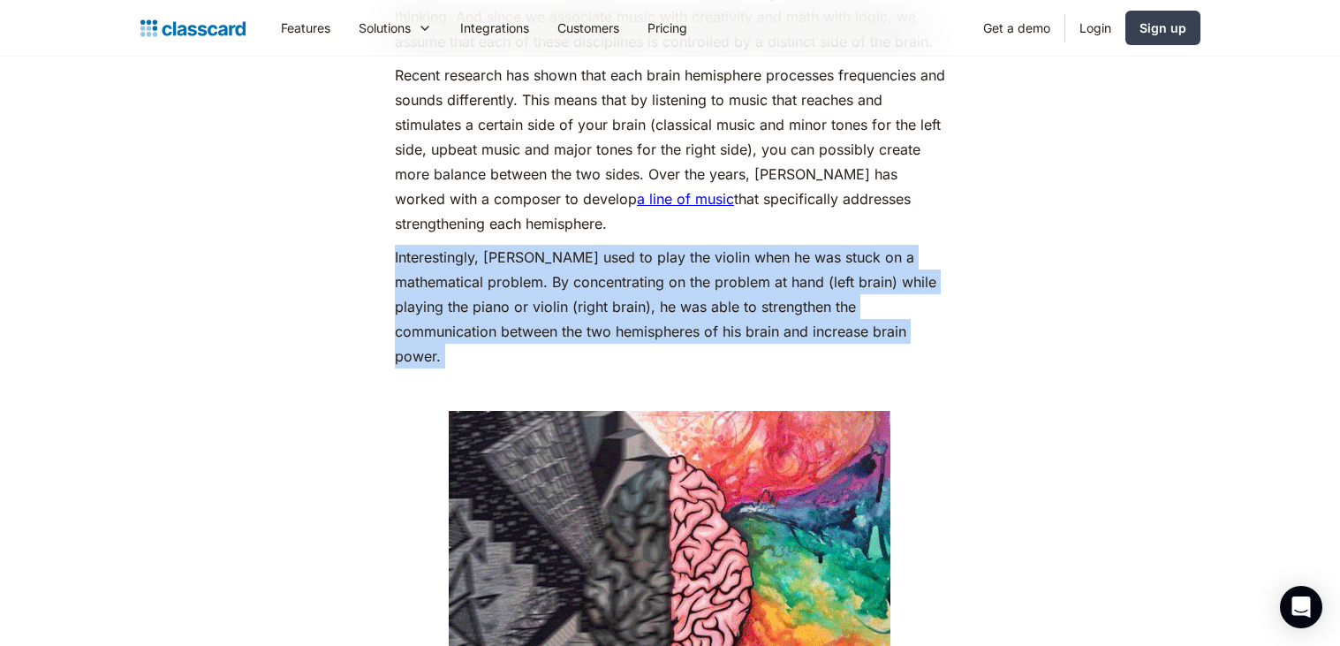
click at [766, 309] on p "Interestingly, [PERSON_NAME] used to play the violin when he was stuck on a mat…" at bounding box center [670, 307] width 550 height 124
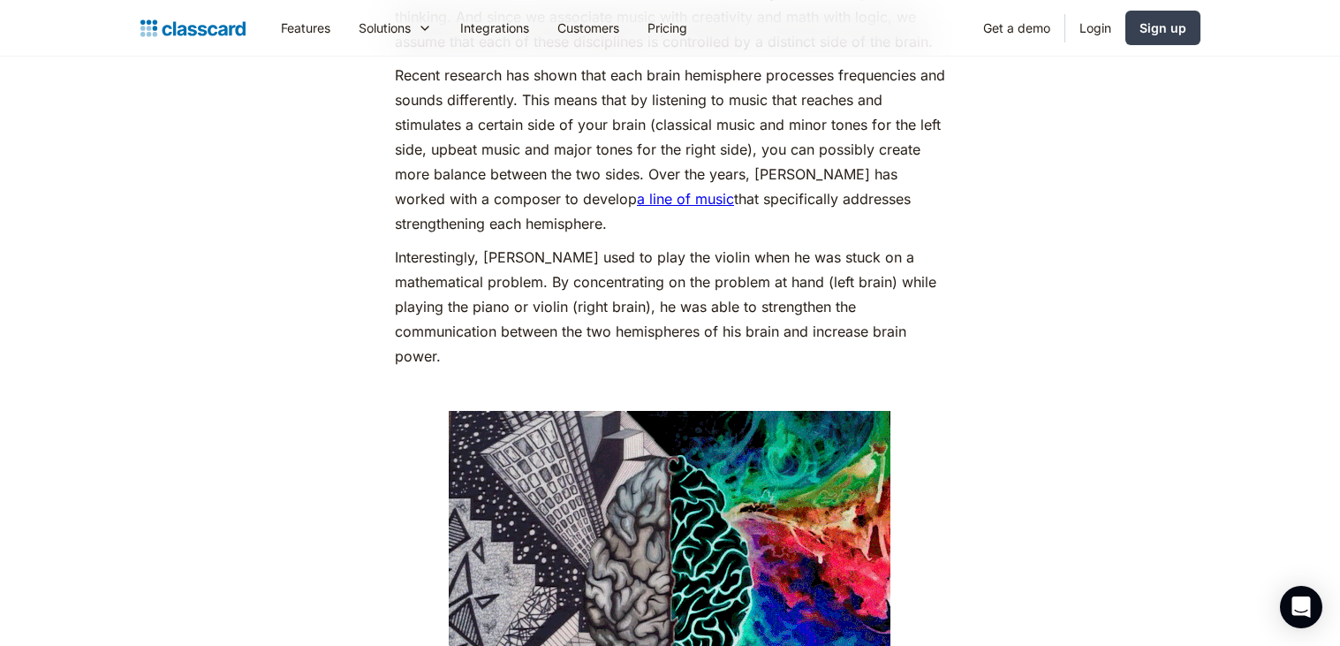
click at [766, 309] on p "Interestingly, [PERSON_NAME] used to play the violin when he was stuck on a mat…" at bounding box center [670, 307] width 550 height 124
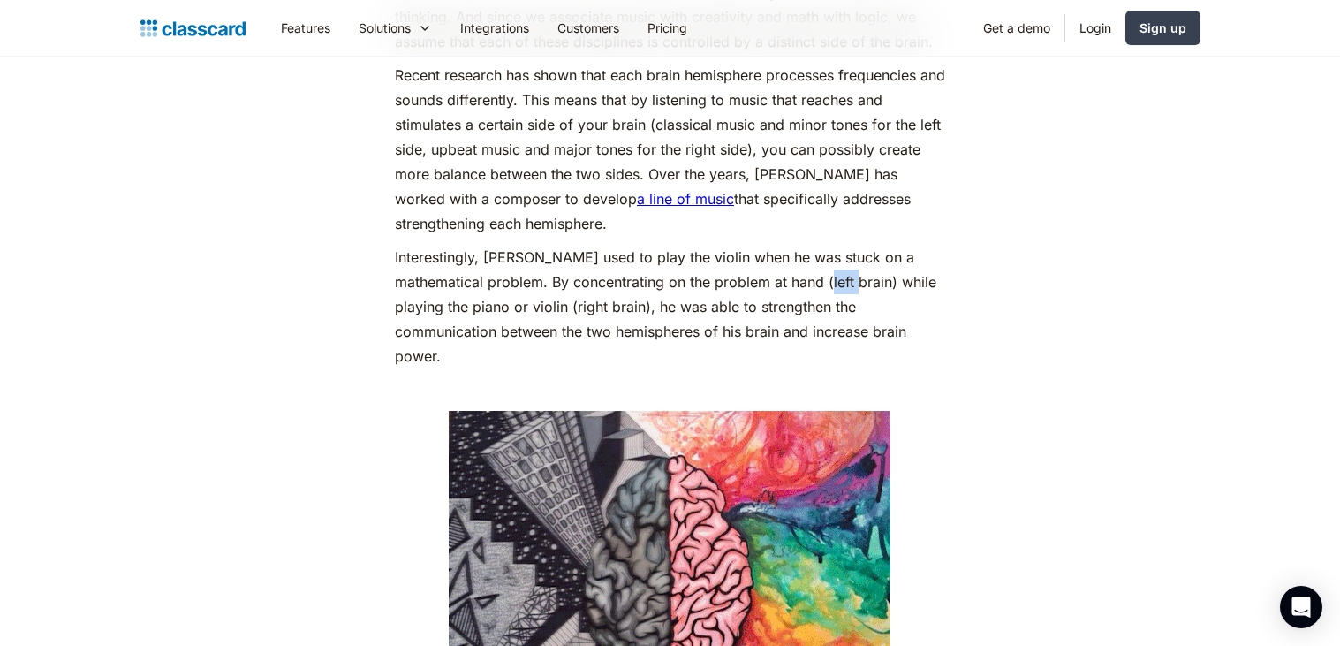
click at [766, 309] on p "Interestingly, [PERSON_NAME] used to play the violin when he was stuck on a mat…" at bounding box center [670, 307] width 550 height 124
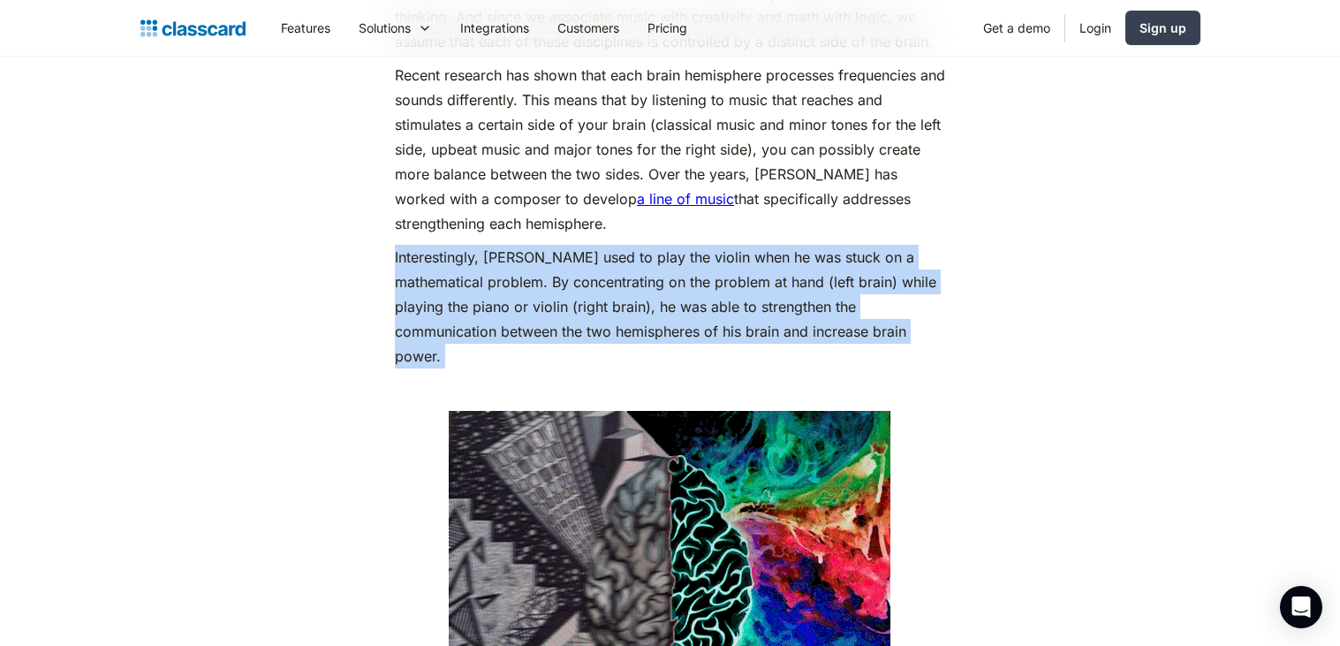
click at [766, 309] on p "Interestingly, [PERSON_NAME] used to play the violin when he was stuck on a mat…" at bounding box center [670, 307] width 550 height 124
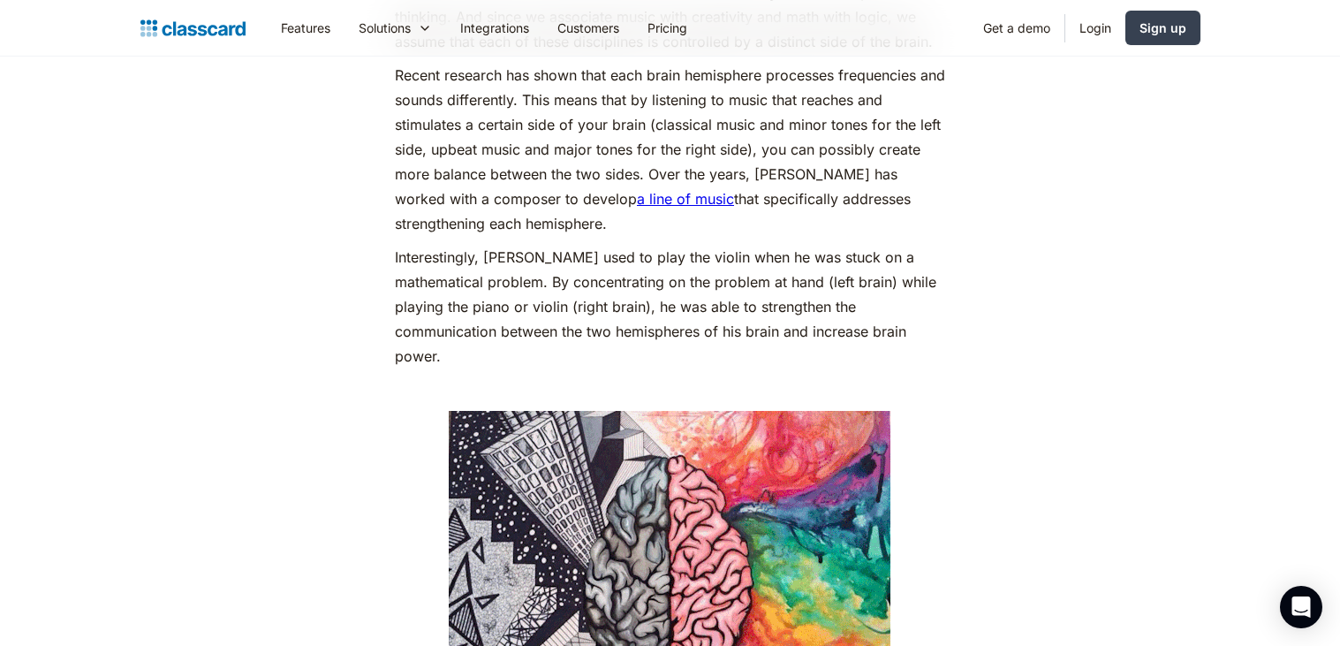
click at [766, 309] on p "Interestingly, [PERSON_NAME] used to play the violin when he was stuck on a mat…" at bounding box center [670, 307] width 550 height 124
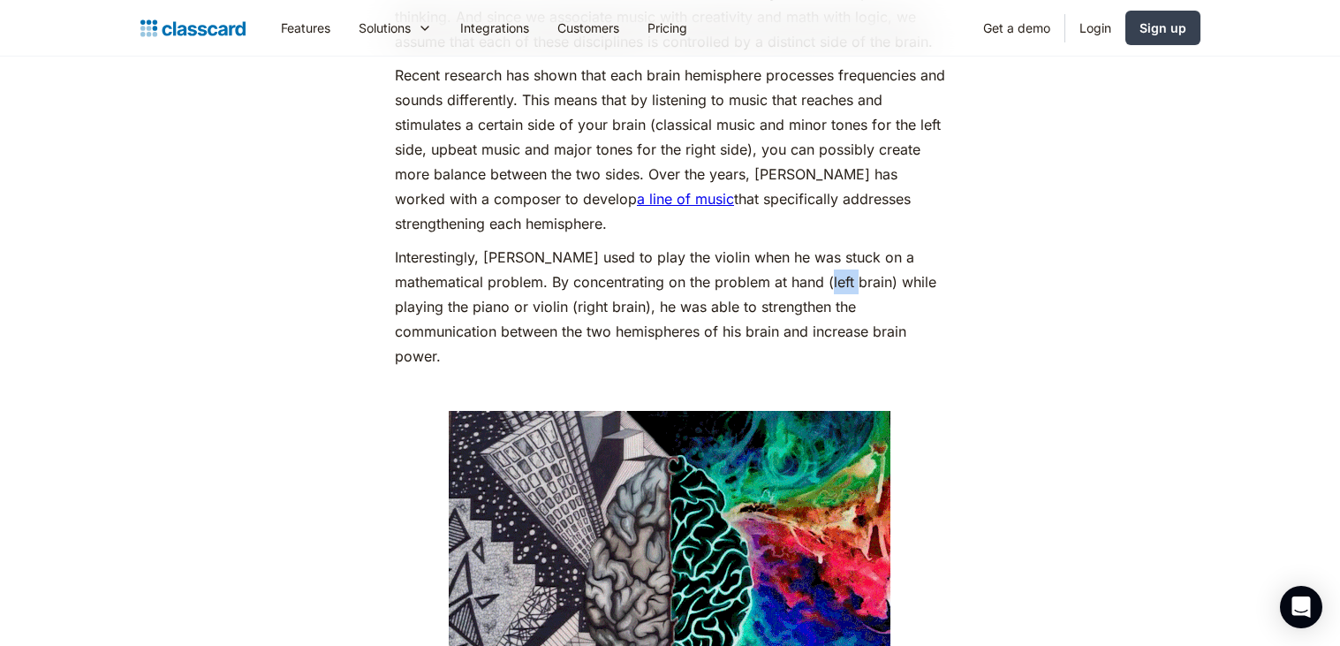
click at [766, 309] on p "Interestingly, [PERSON_NAME] used to play the violin when he was stuck on a mat…" at bounding box center [670, 307] width 550 height 124
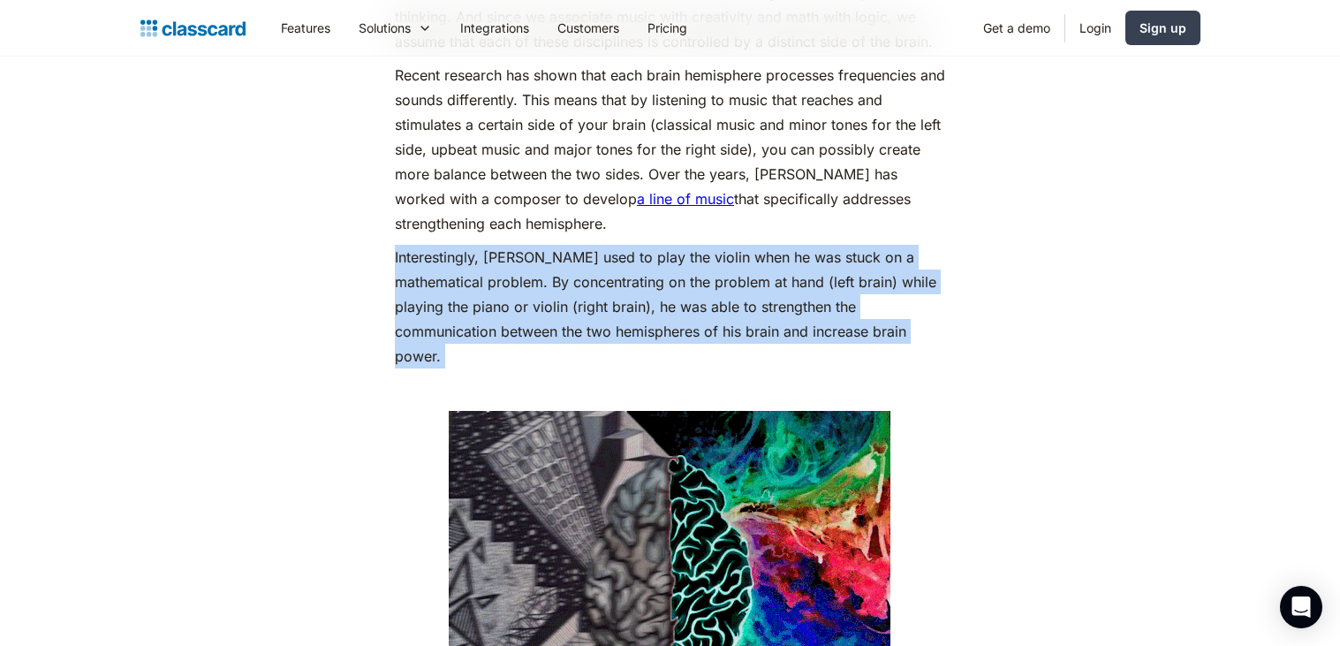
click at [766, 309] on p "Interestingly, [PERSON_NAME] used to play the violin when he was stuck on a mat…" at bounding box center [670, 307] width 550 height 124
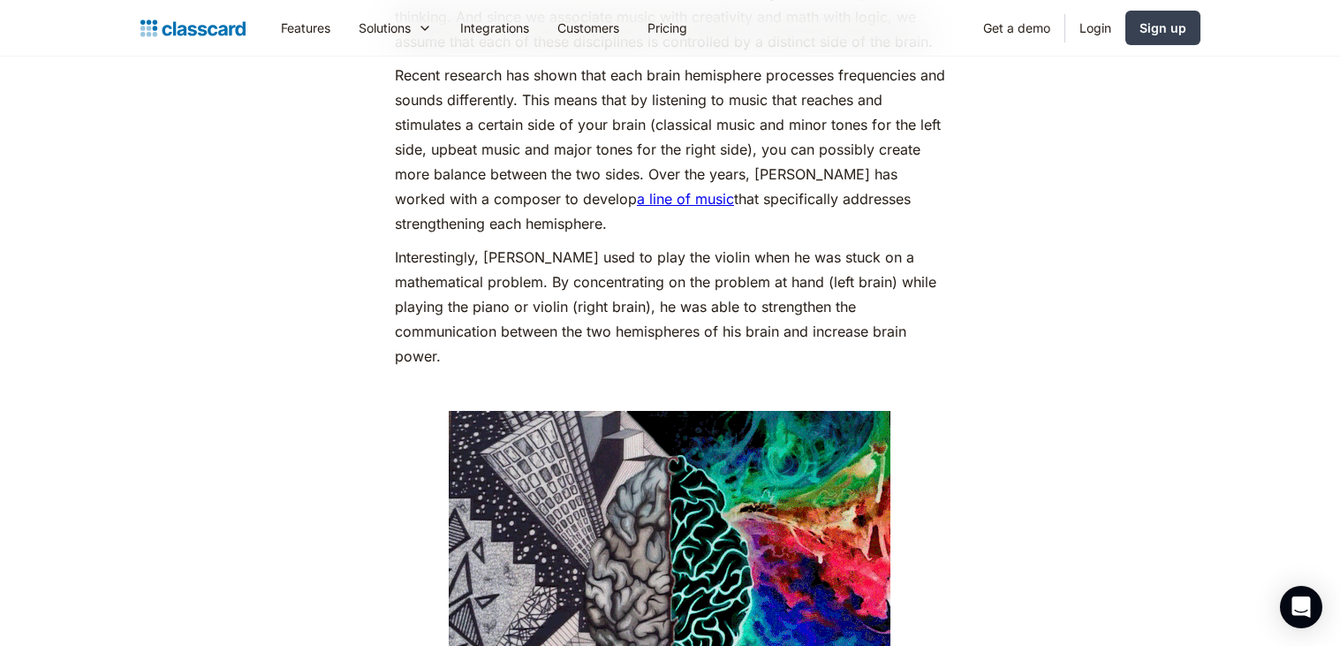
click at [766, 309] on p "Interestingly, [PERSON_NAME] used to play the violin when he was stuck on a mat…" at bounding box center [670, 307] width 550 height 124
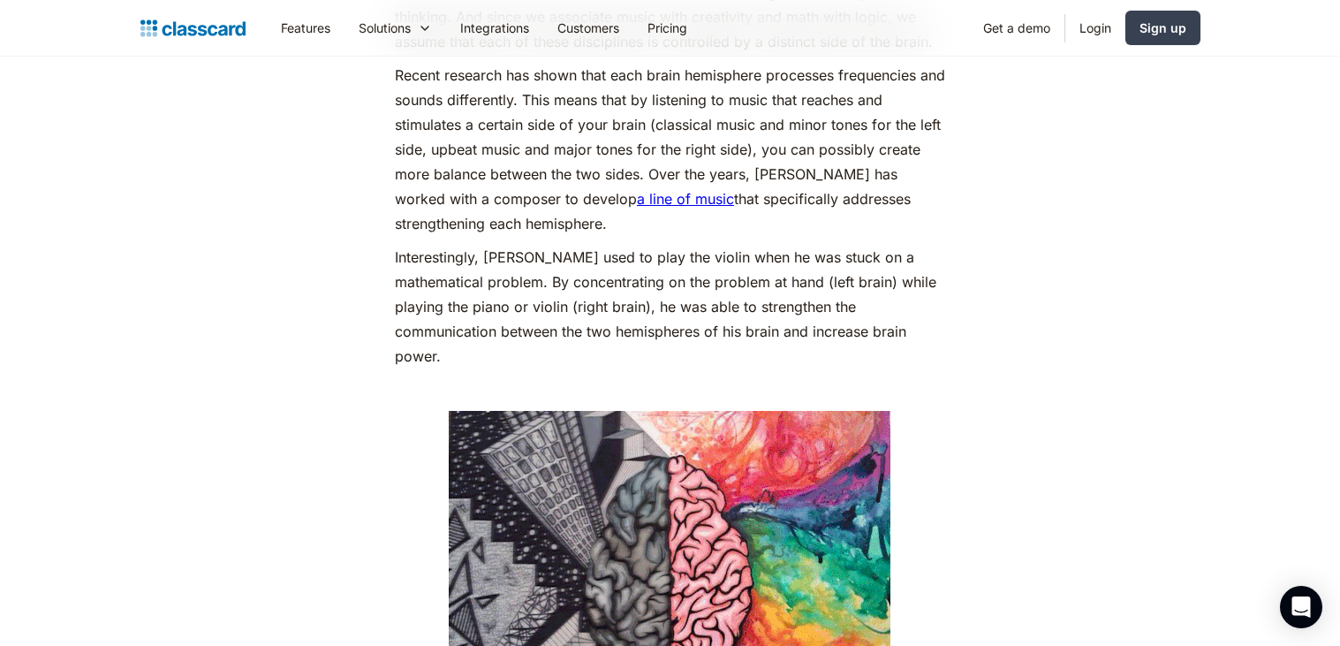
click at [766, 309] on p "Interestingly, [PERSON_NAME] used to play the violin when he was stuck on a mat…" at bounding box center [670, 307] width 550 height 124
click at [404, 325] on p "Interestingly, [PERSON_NAME] used to play the violin when he was stuck on a mat…" at bounding box center [670, 307] width 550 height 124
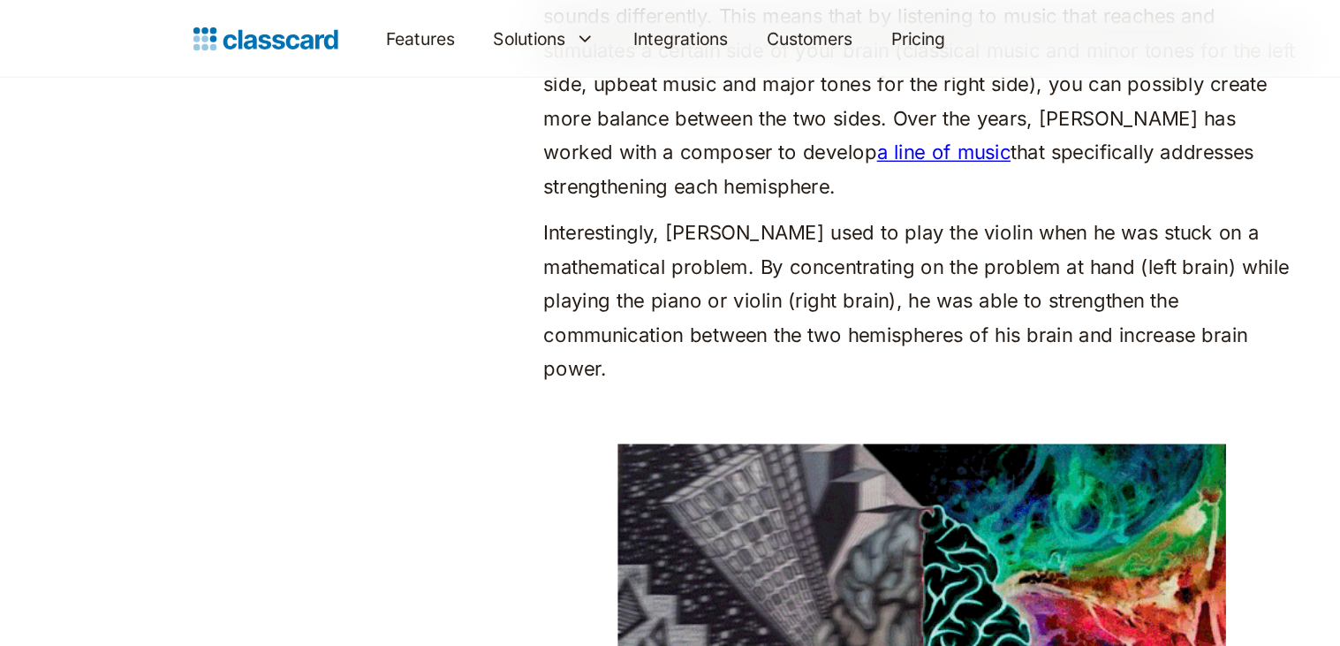
scroll to position [1601, 0]
